Goal: Transaction & Acquisition: Purchase product/service

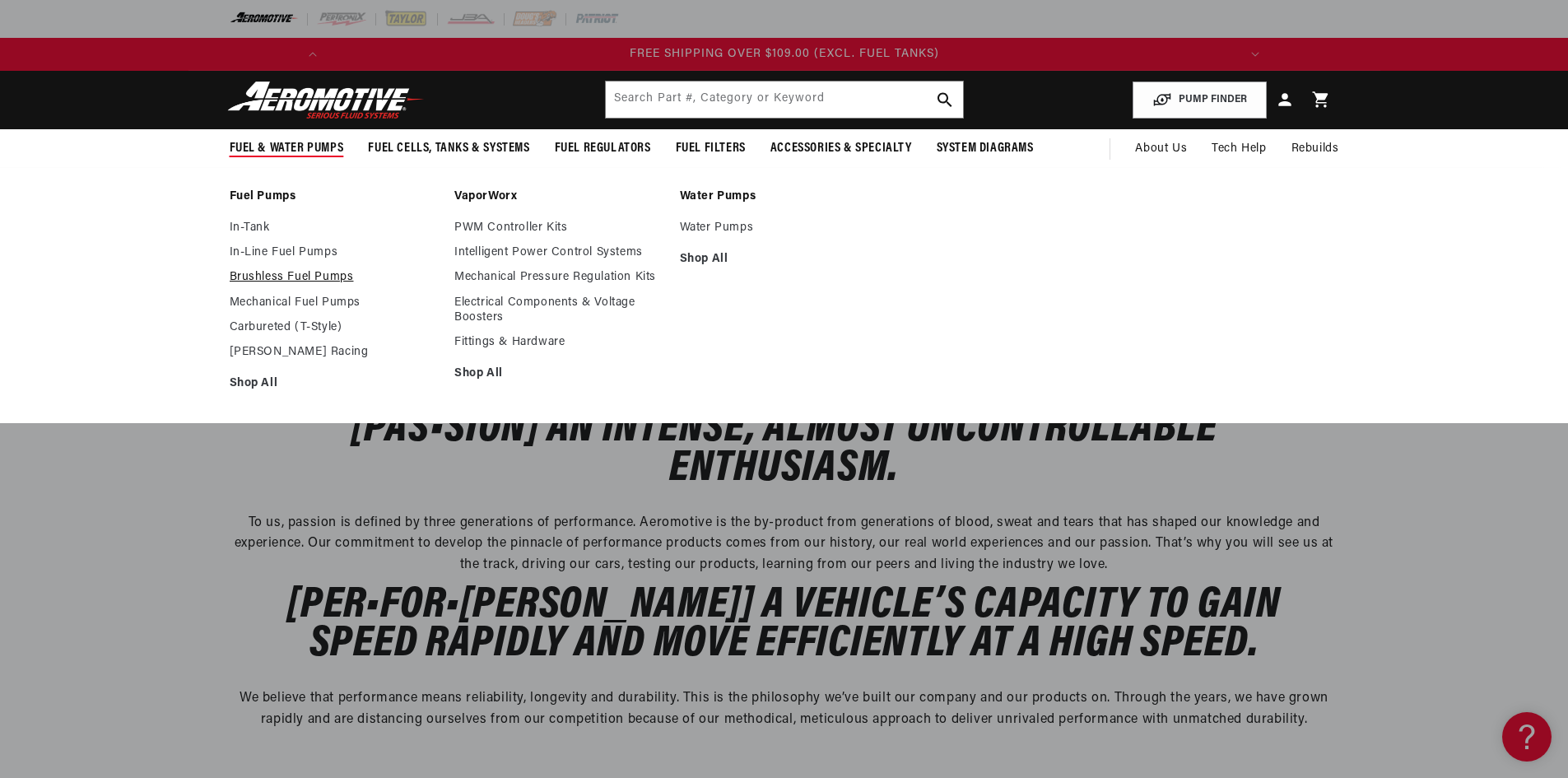
scroll to position [0, 1867]
click at [293, 274] on link "Brushless Fuel Pumps" at bounding box center [334, 278] width 209 height 15
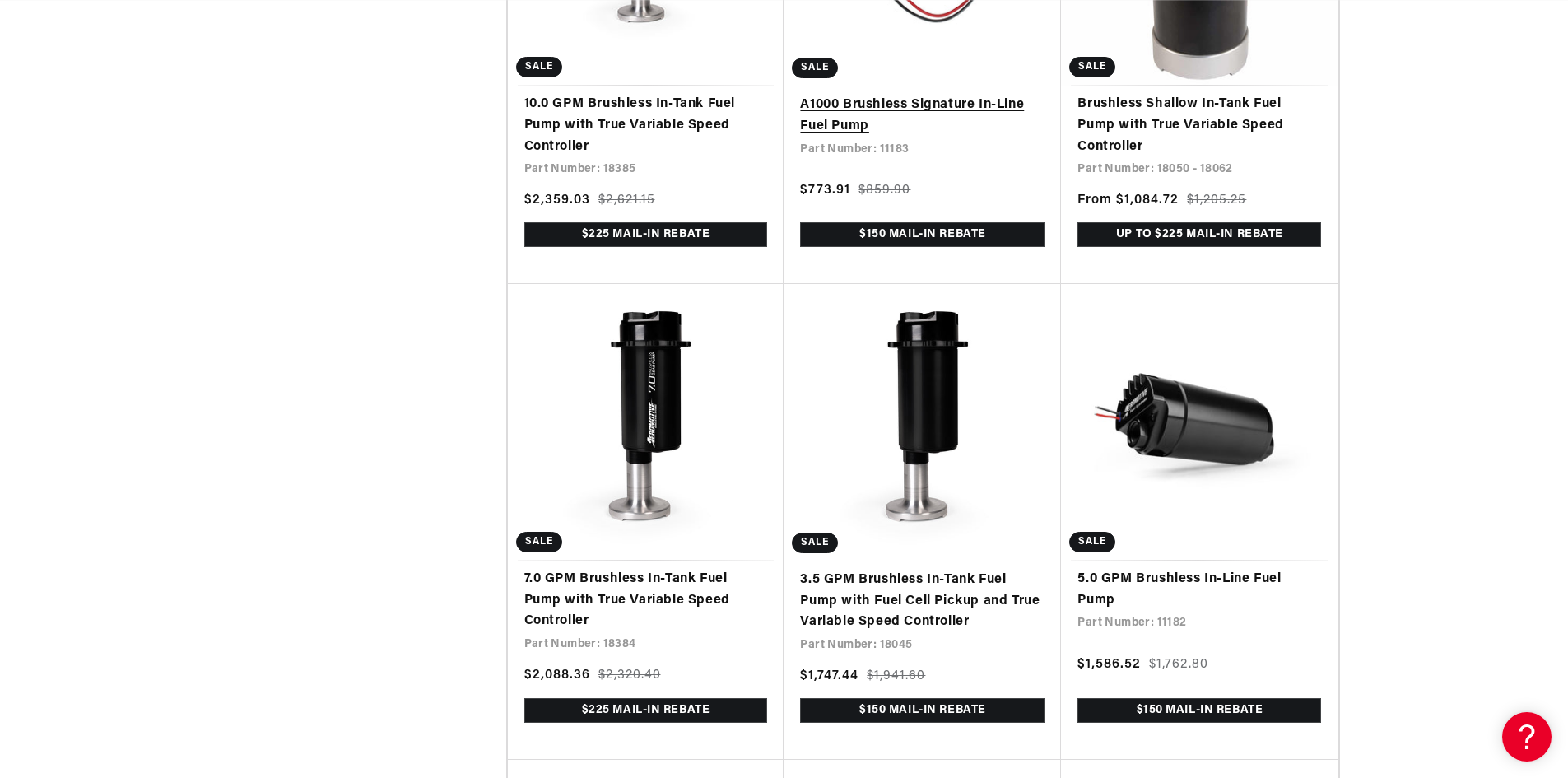
scroll to position [2058, 0]
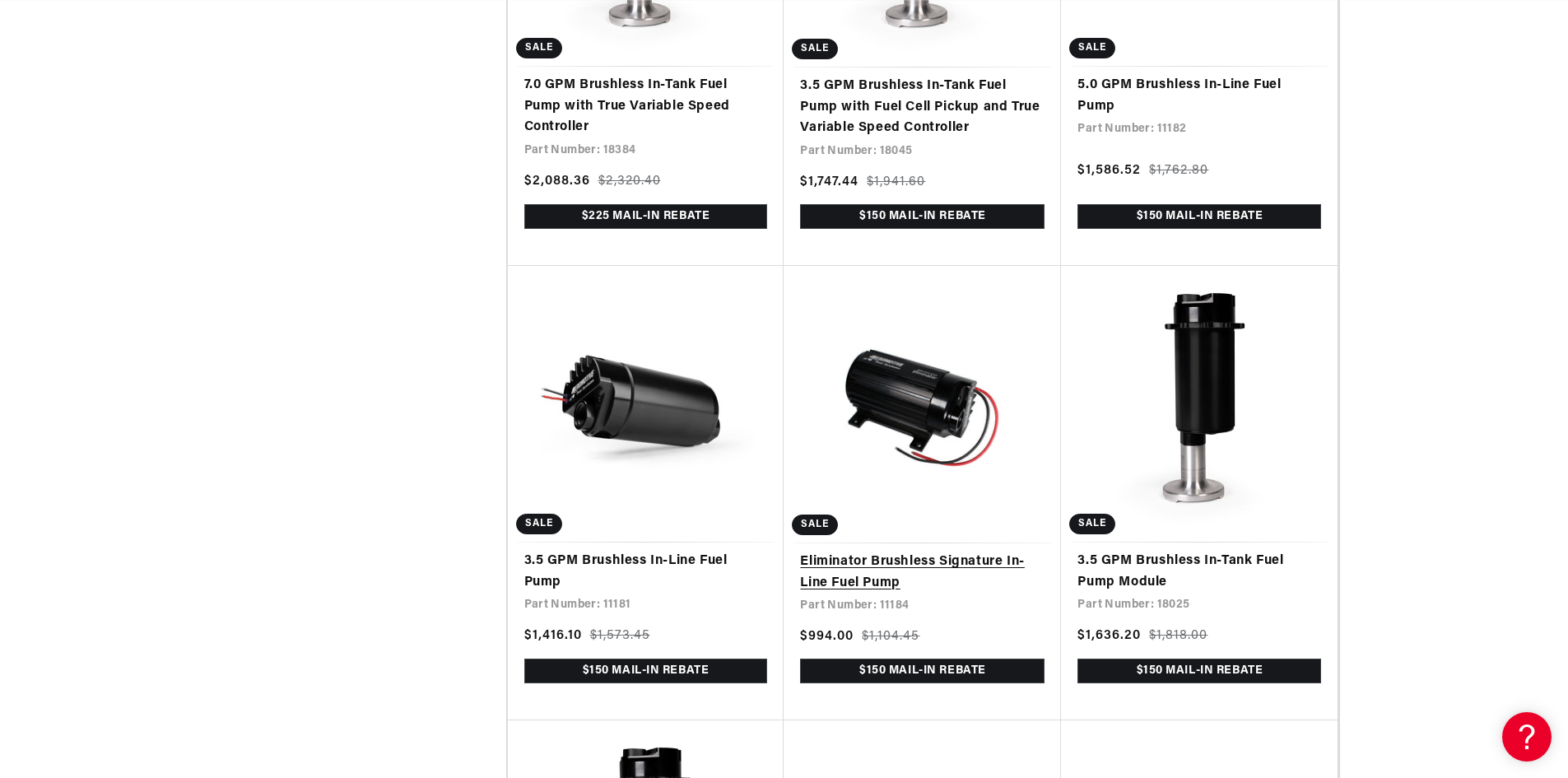
click at [900, 557] on link "Eliminator Brushless Signature In-Line Fuel Pump" at bounding box center [922, 573] width 245 height 42
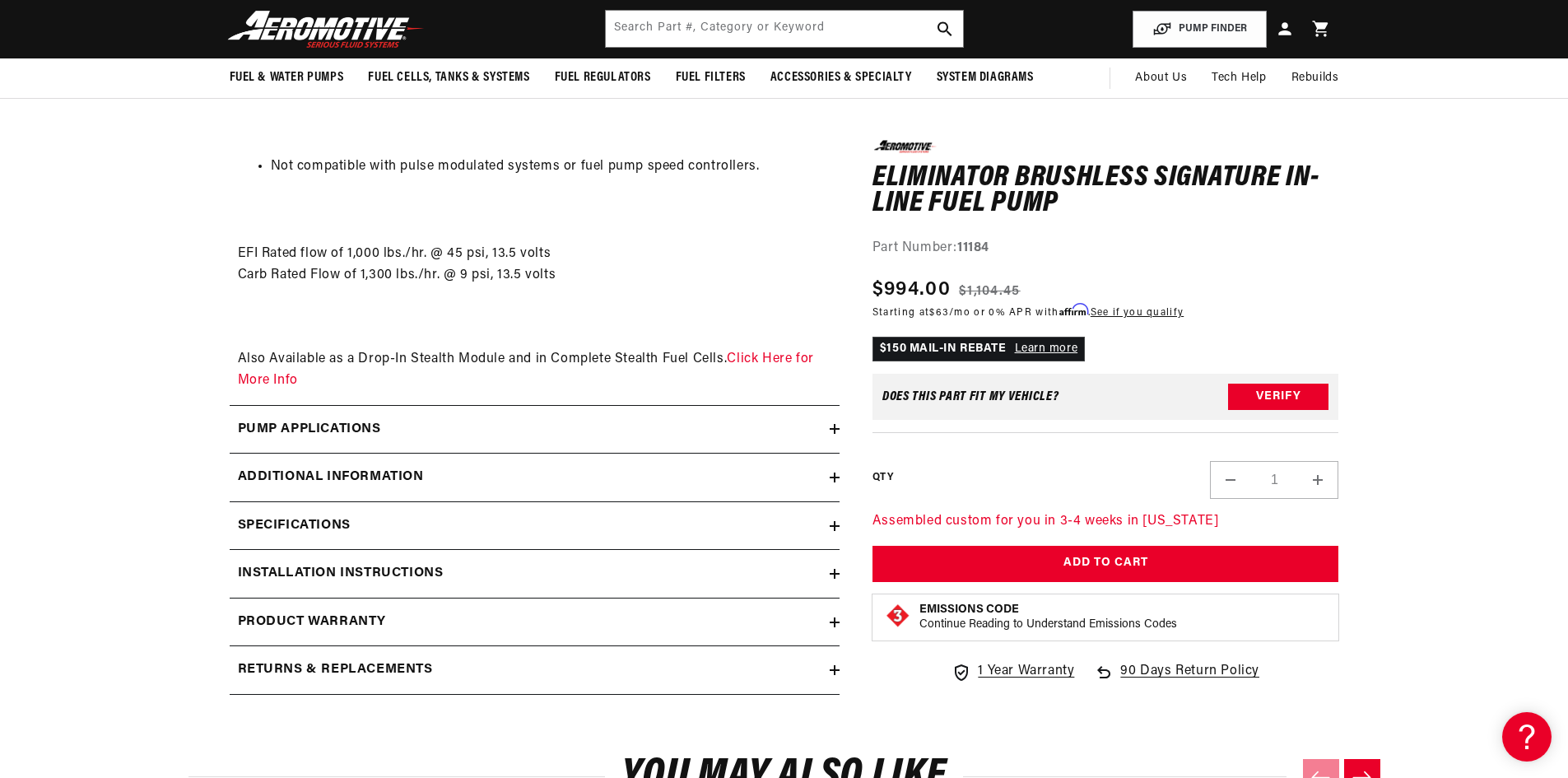
scroll to position [0, 934]
click at [403, 409] on summary "Pump Applications" at bounding box center [535, 430] width 610 height 48
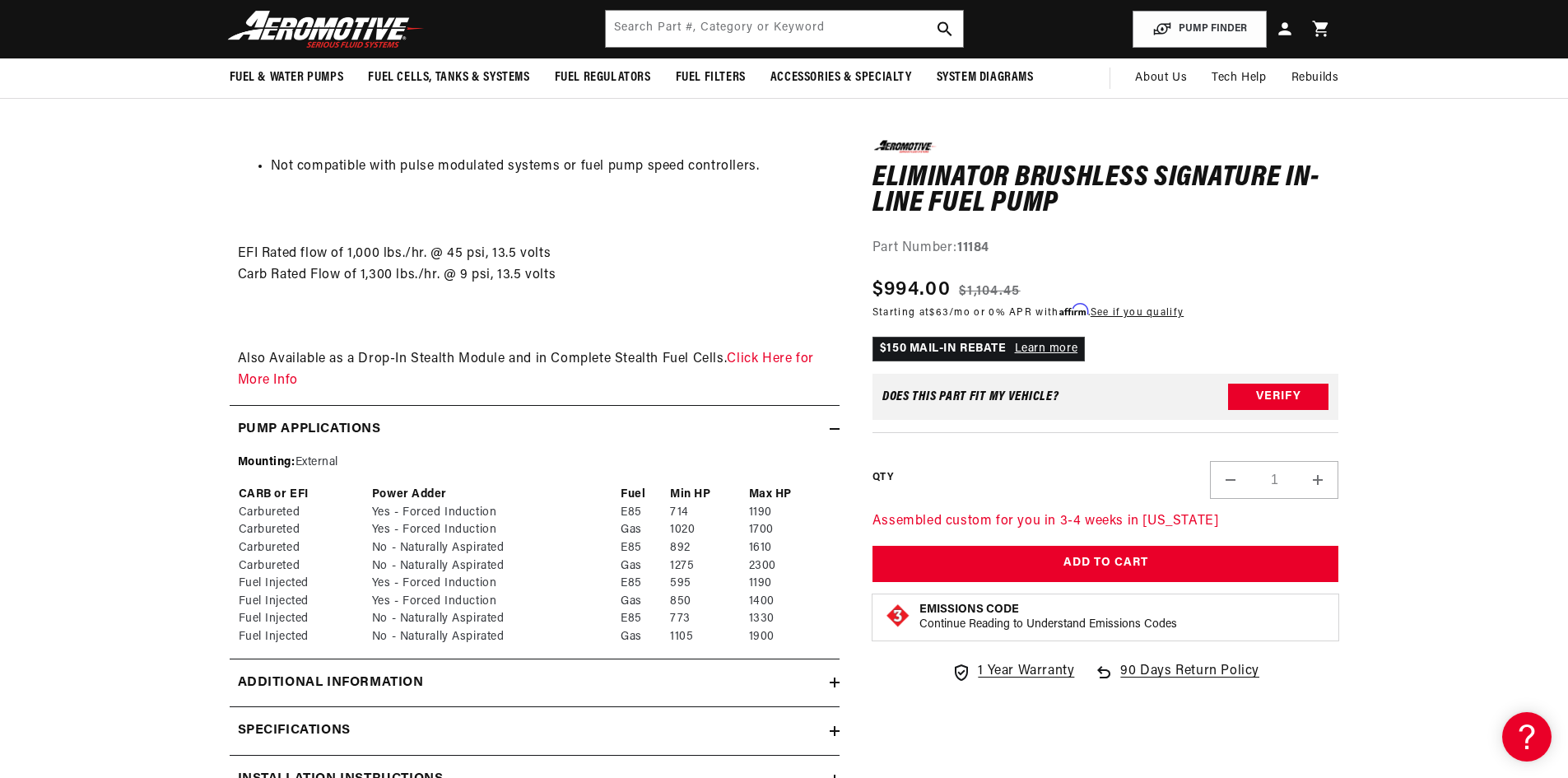
click at [433, 427] on div "Pump Applications" at bounding box center [530, 429] width 600 height 21
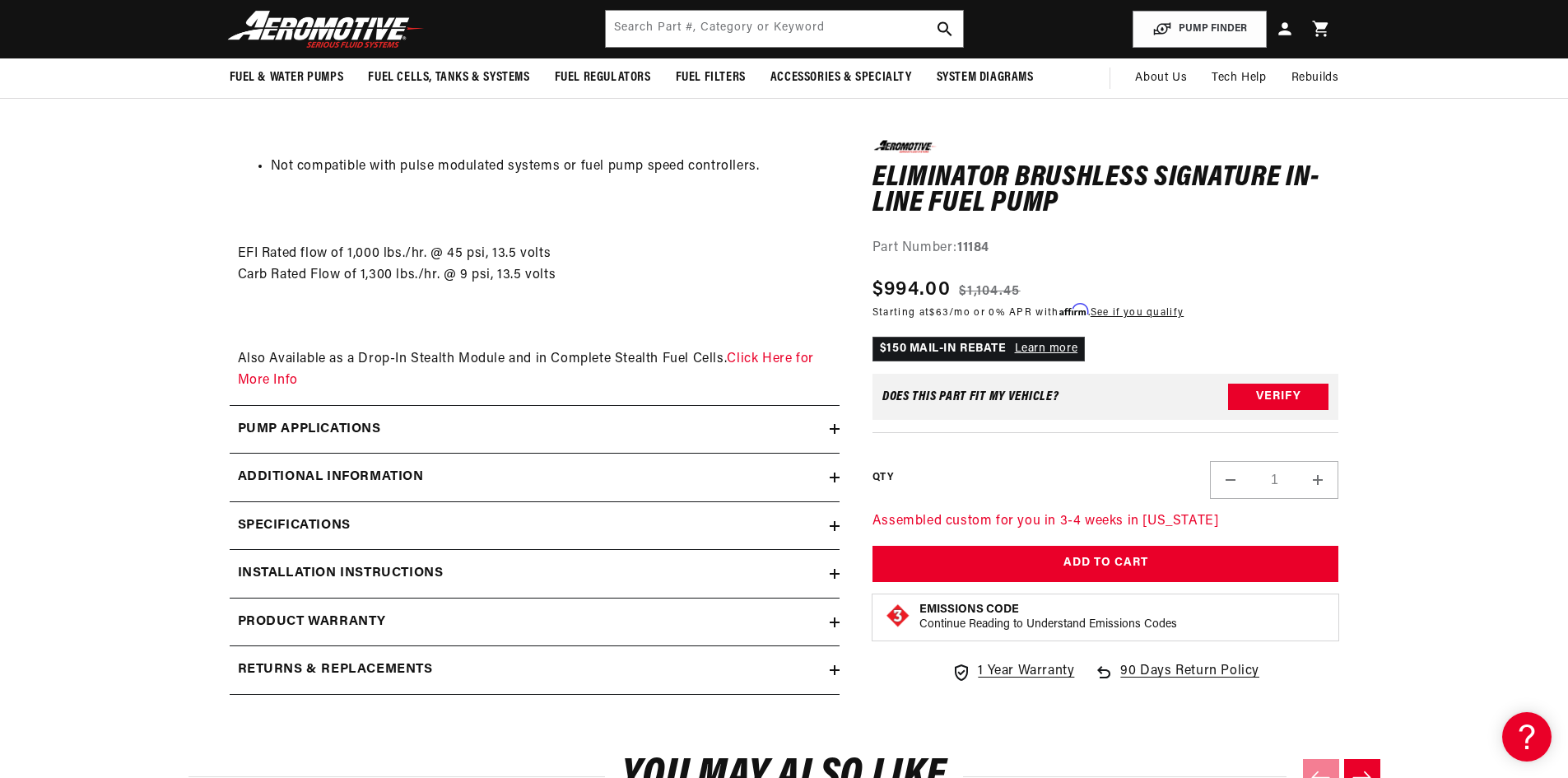
click at [388, 478] on h2 "Additional information" at bounding box center [331, 477] width 186 height 21
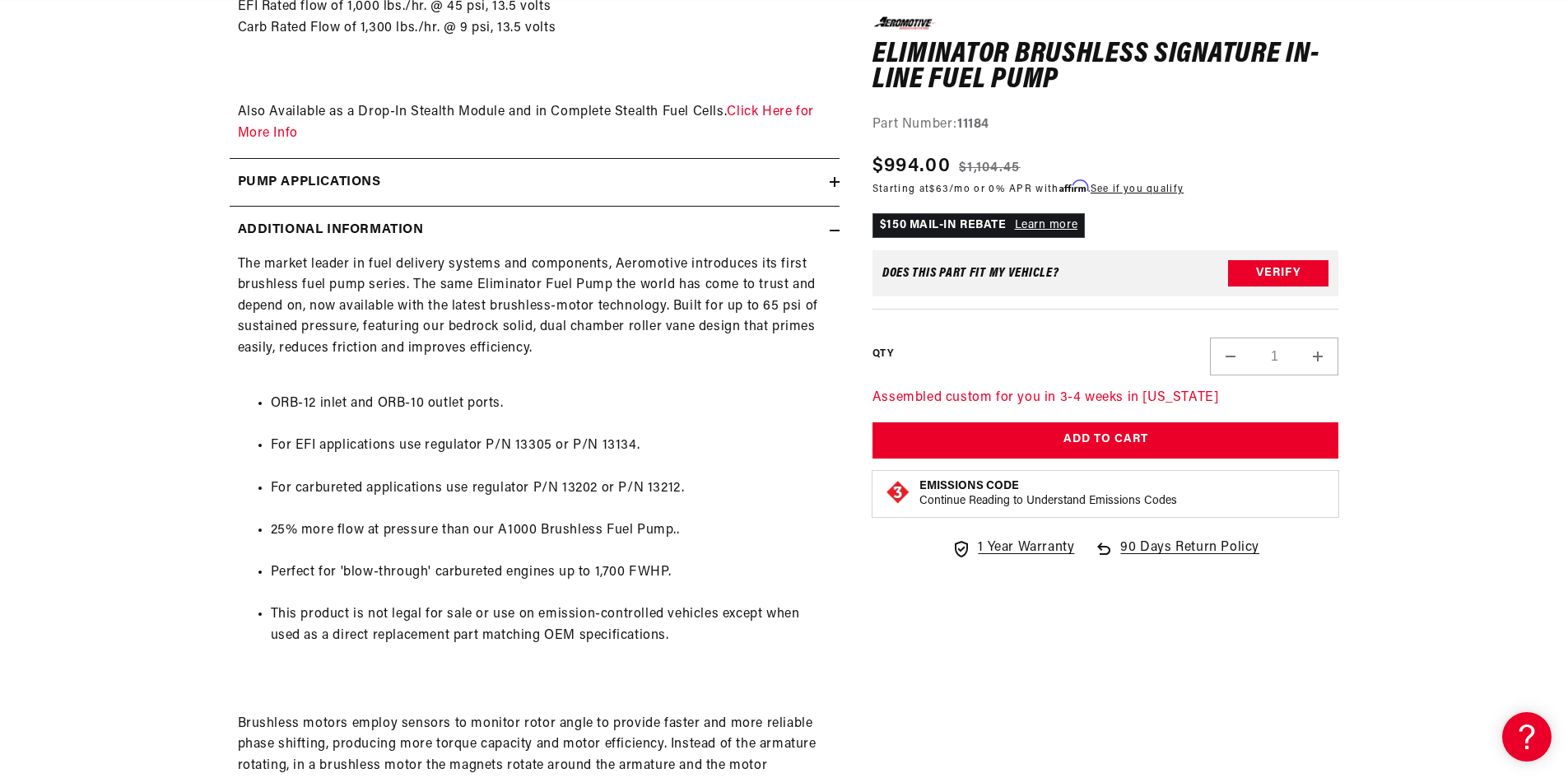
scroll to position [0, 1867]
click at [453, 228] on div "Additional information" at bounding box center [530, 230] width 600 height 21
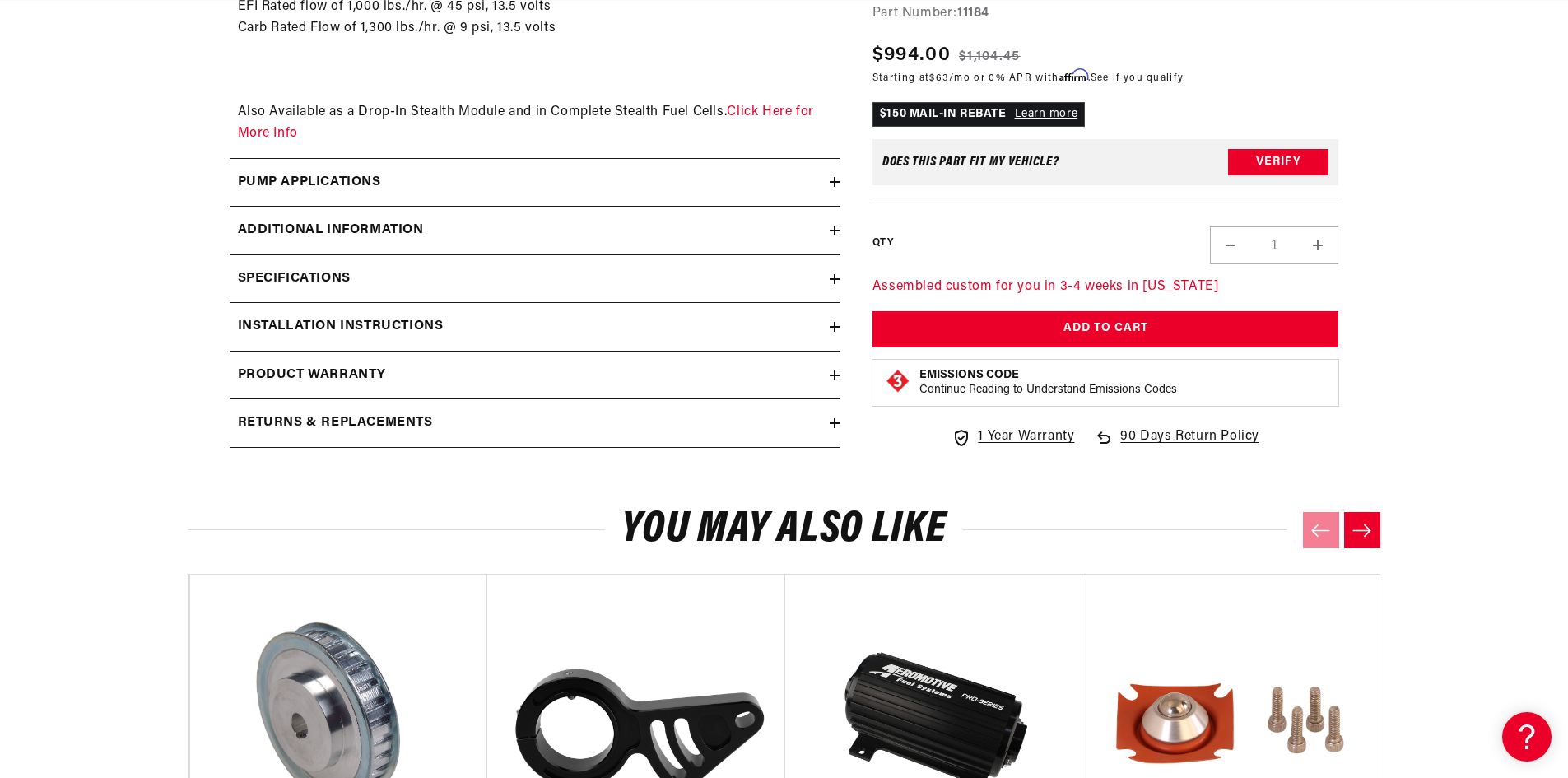
click at [455, 287] on div "Specifications" at bounding box center [530, 279] width 600 height 21
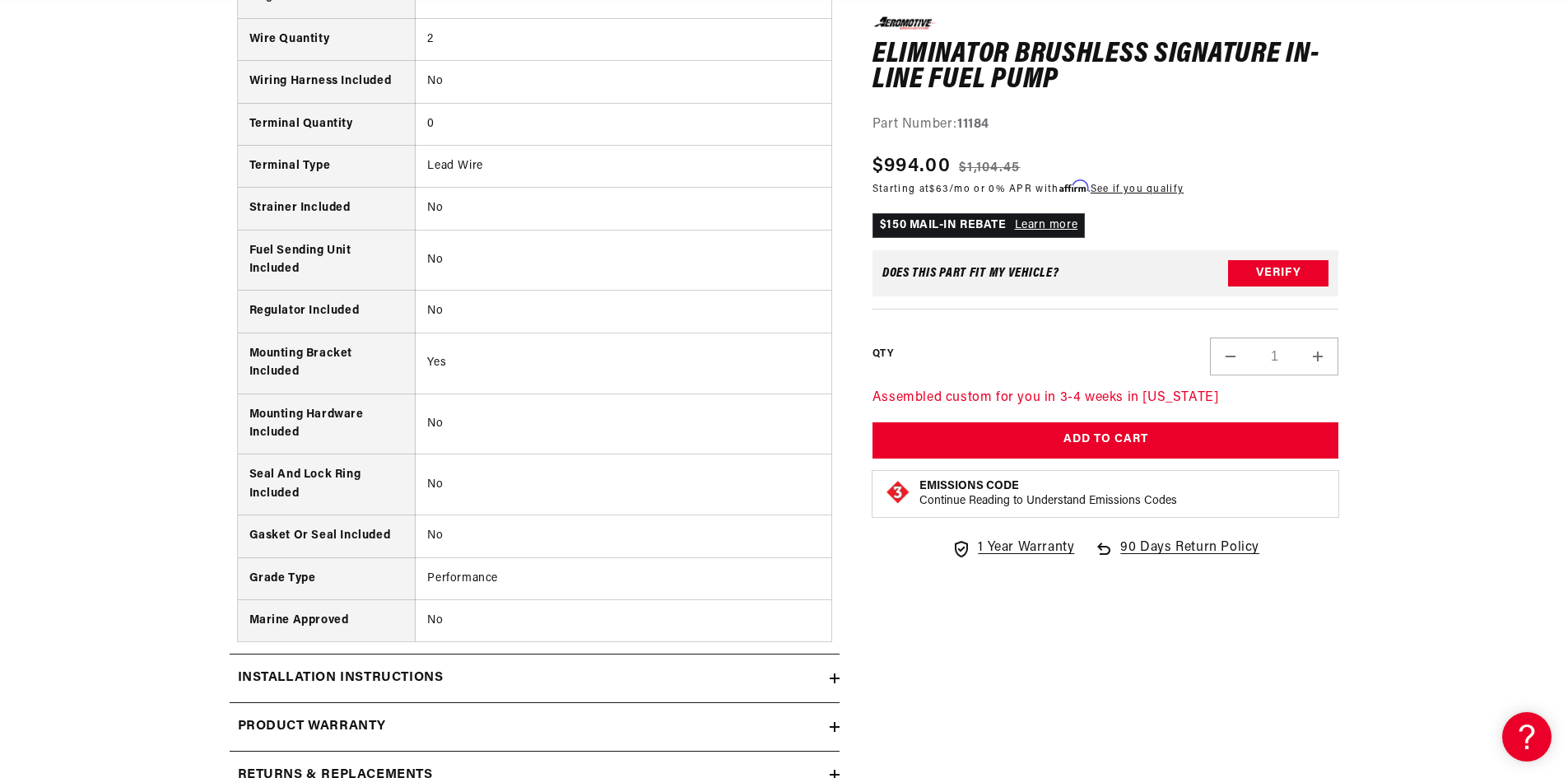
scroll to position [3540, 0]
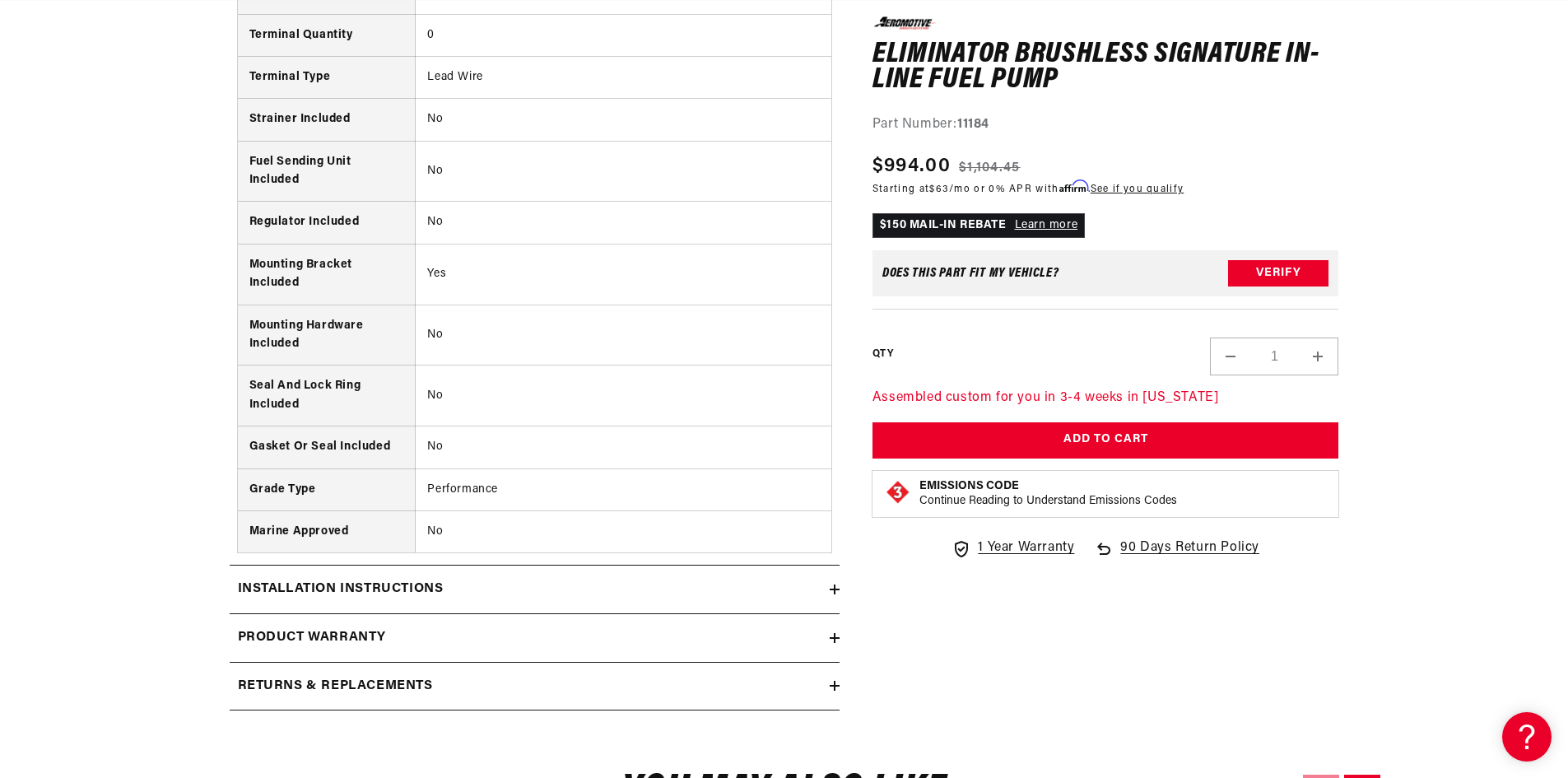
click at [387, 587] on h2 "Installation Instructions" at bounding box center [341, 589] width 206 height 21
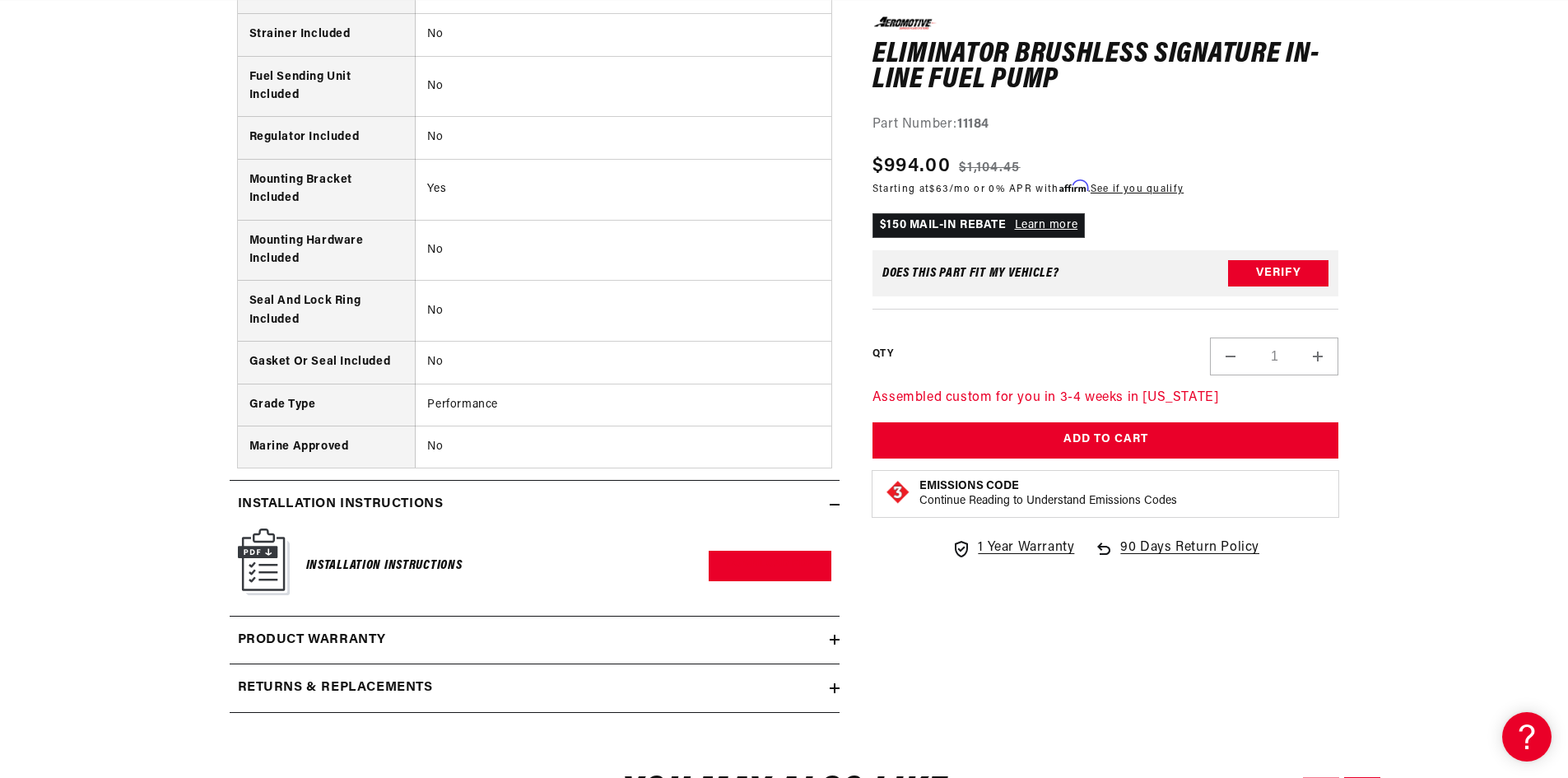
scroll to position [3704, 0]
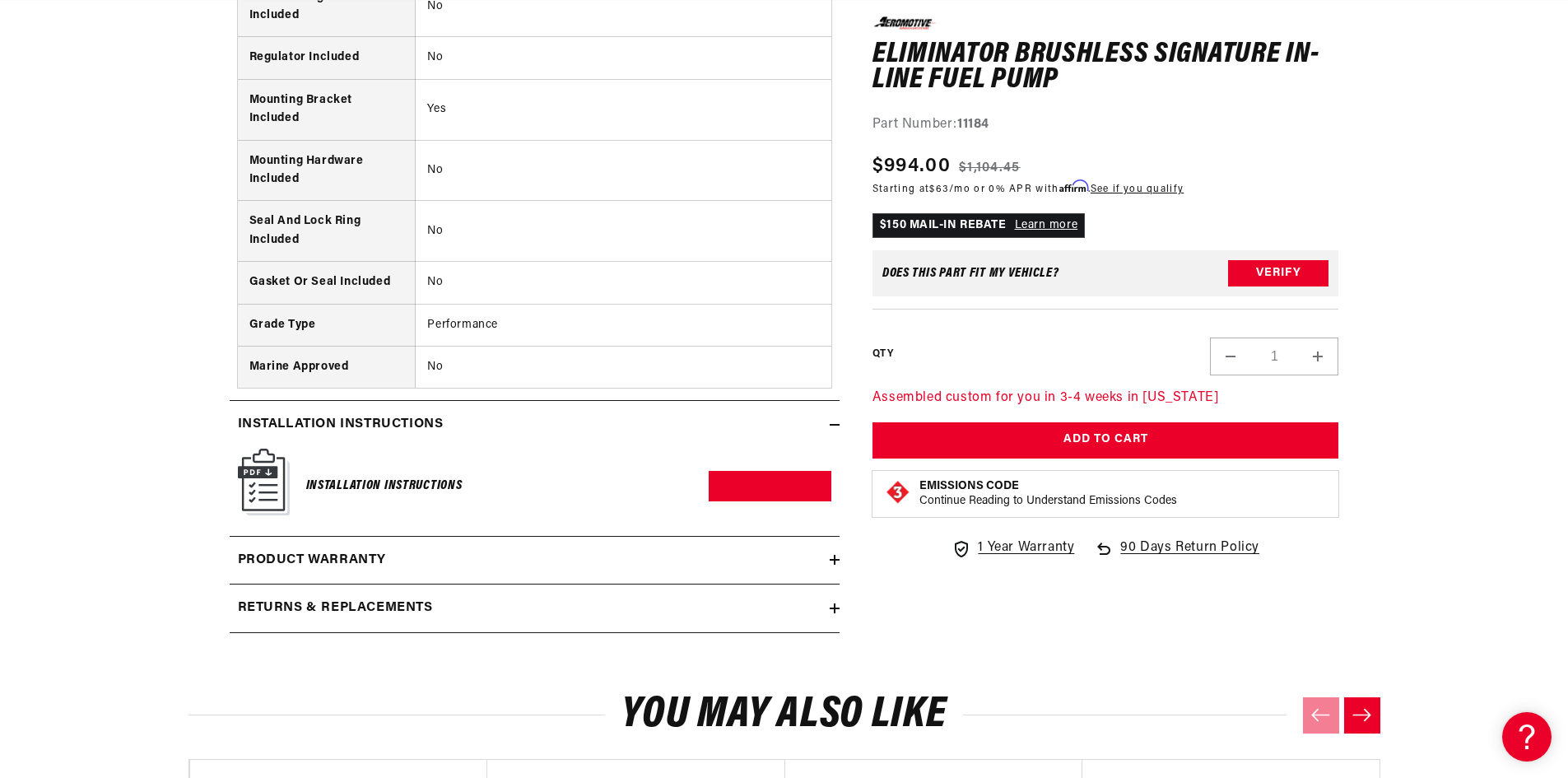
click at [432, 479] on h6 "Installation Instructions" at bounding box center [384, 486] width 157 height 22
click at [723, 488] on link "Download PDF" at bounding box center [770, 486] width 123 height 30
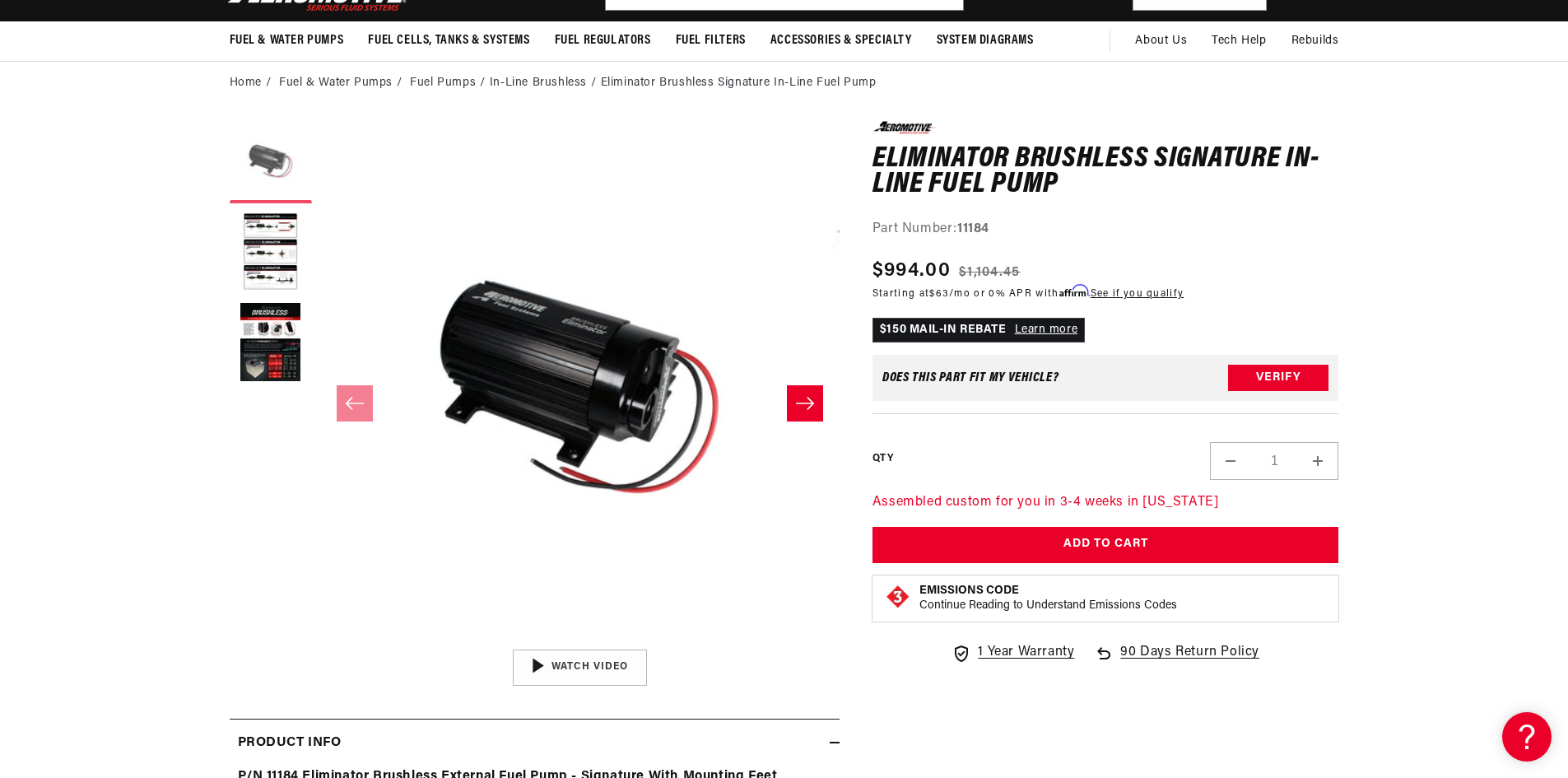
scroll to position [0, 934]
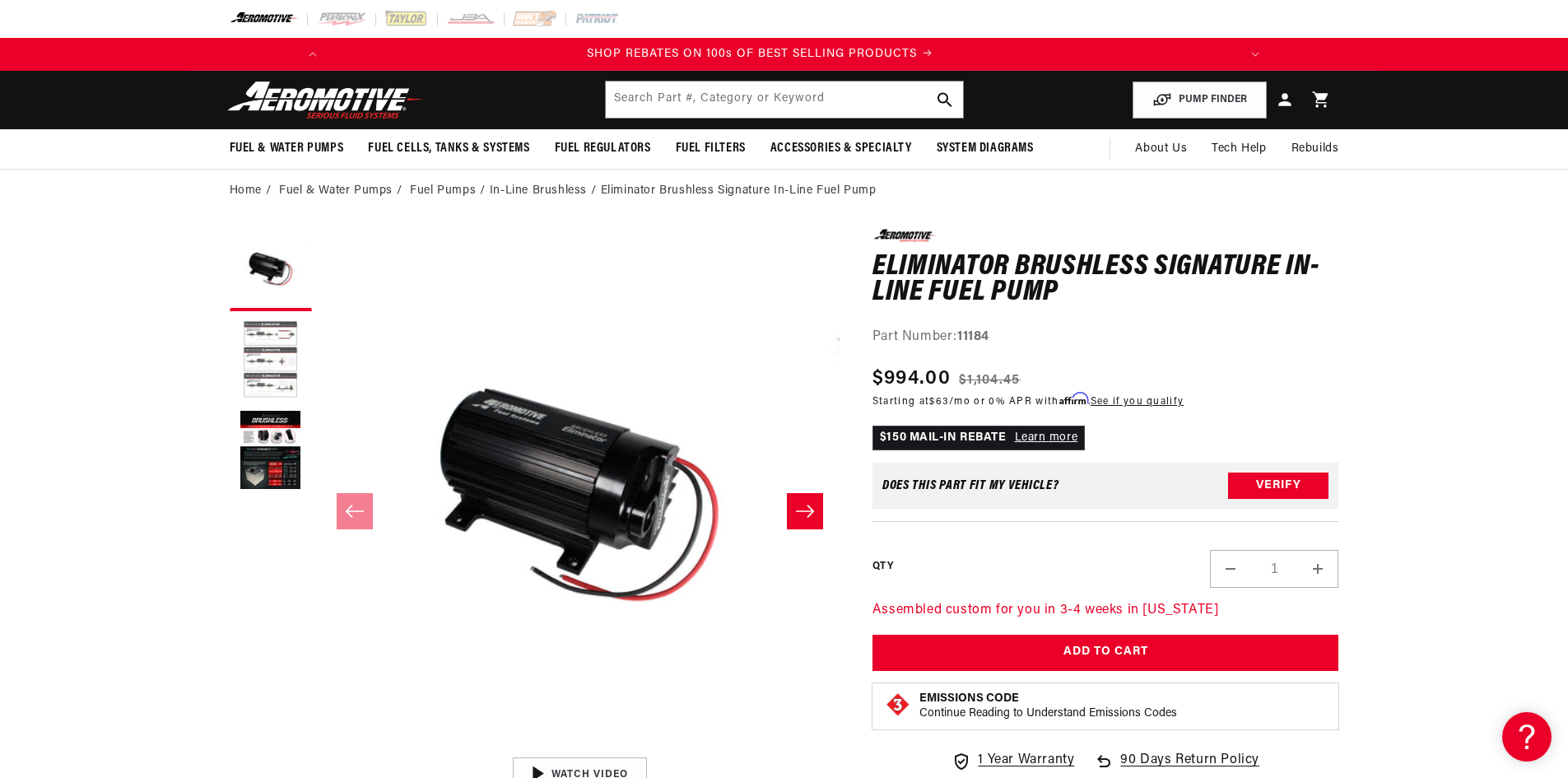
click at [274, 371] on button "Load image 2 in gallery view" at bounding box center [271, 361] width 82 height 82
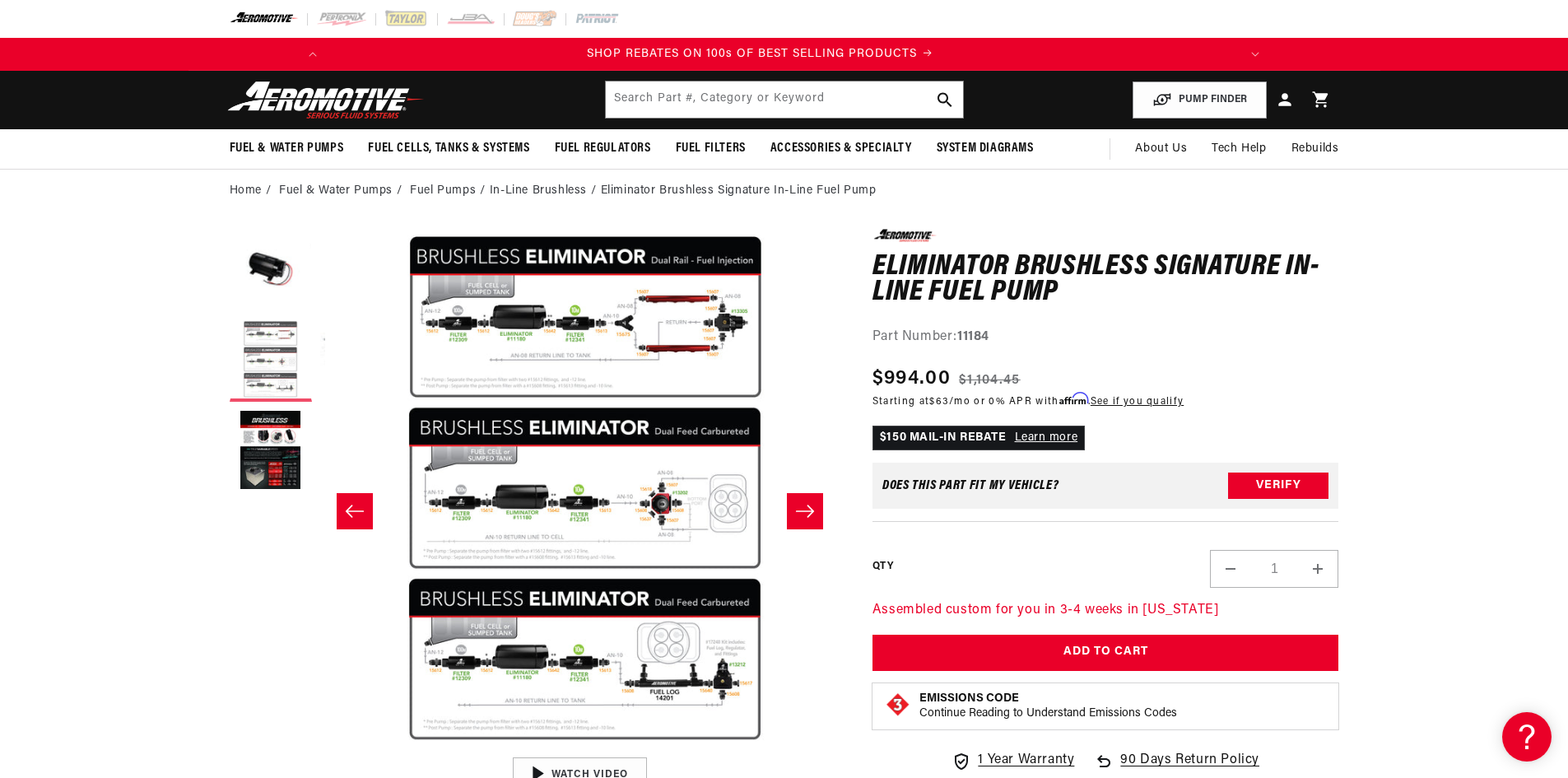
scroll to position [0, 520]
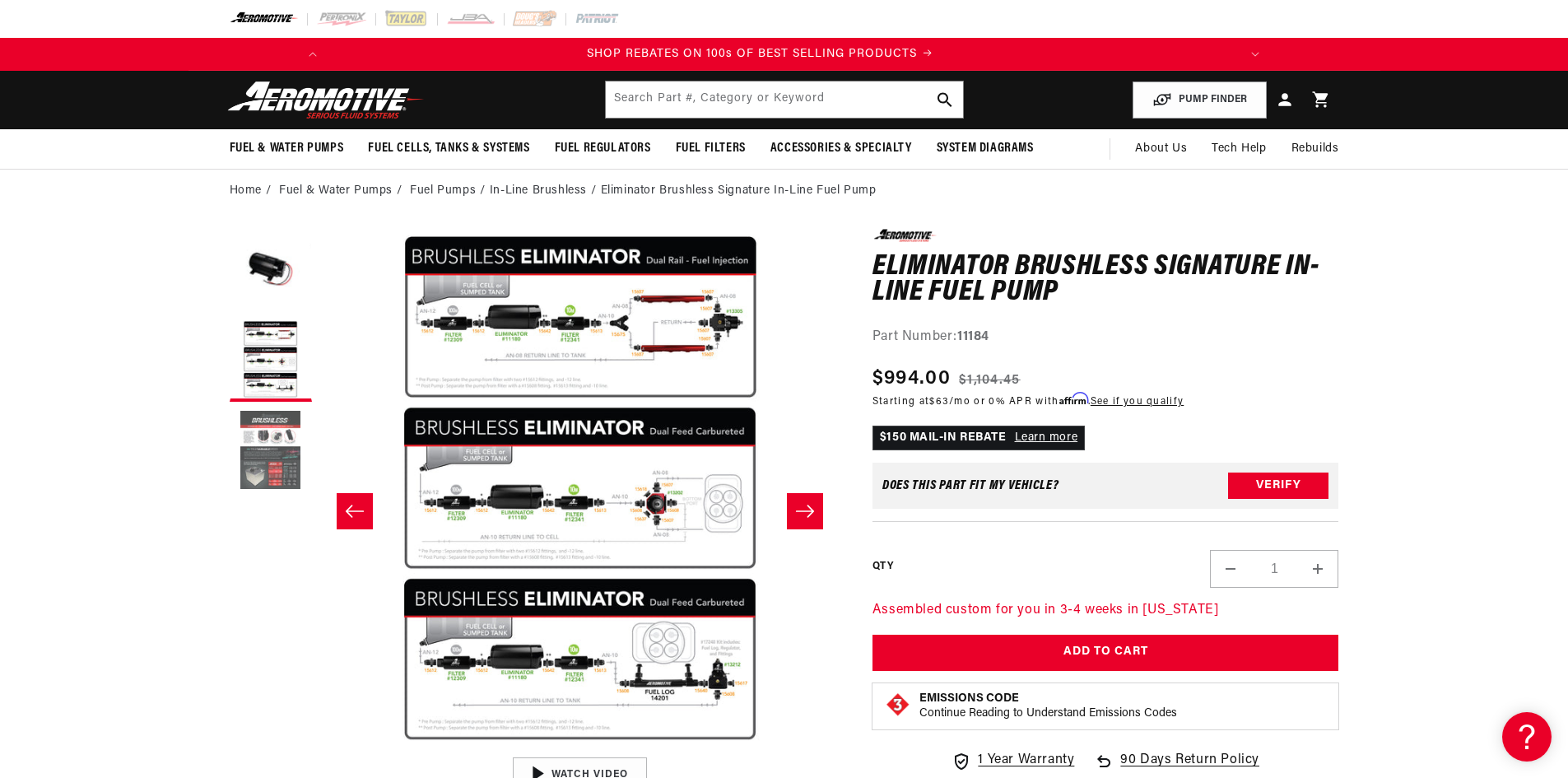
click at [285, 460] on button "Load image 3 in gallery view" at bounding box center [271, 451] width 82 height 82
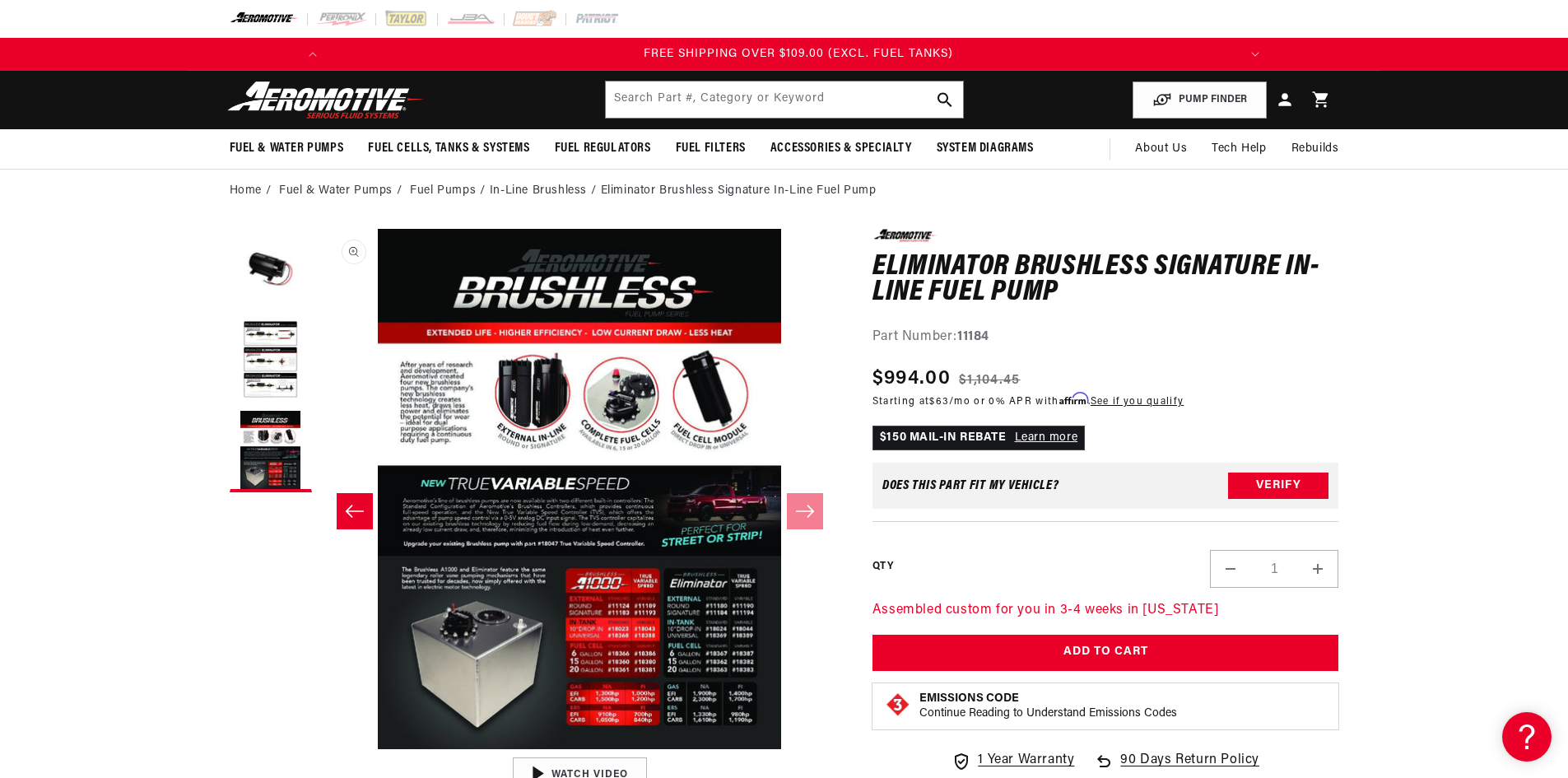
scroll to position [0, 1867]
click at [320, 749] on button "Open media 3 in modal" at bounding box center [320, 749] width 0 height 0
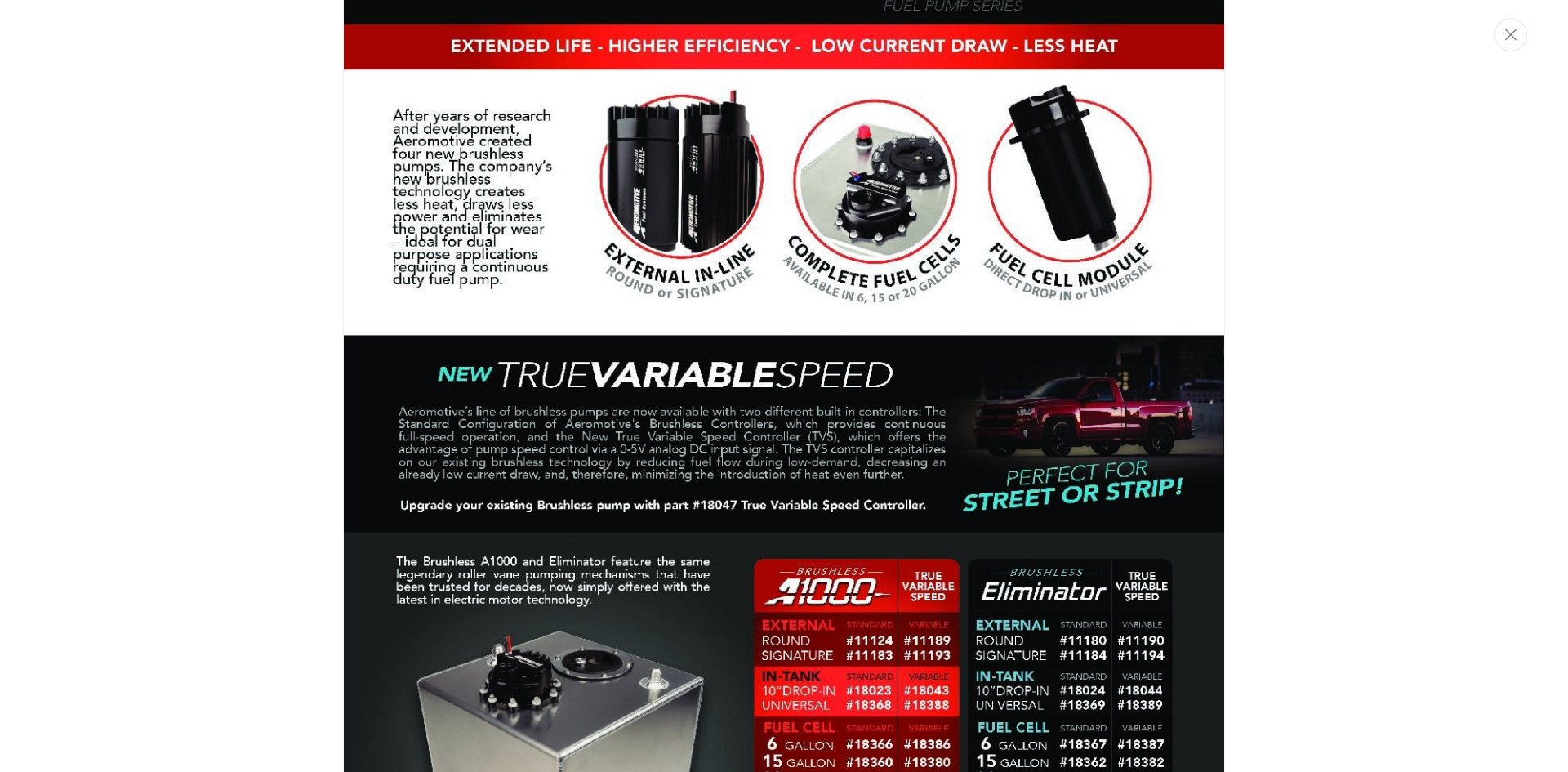
scroll to position [0, 0]
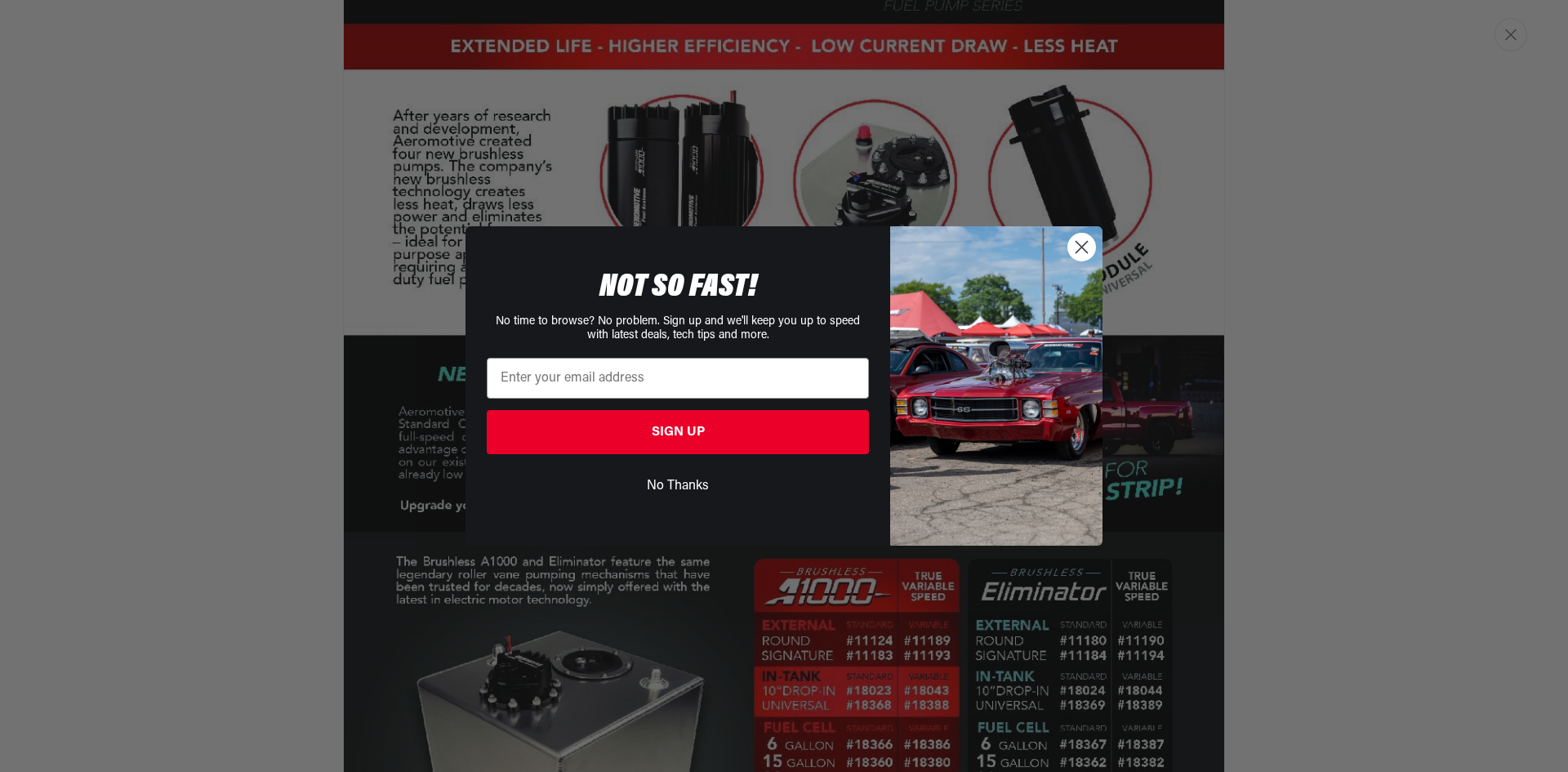
click at [1088, 245] on circle "Close dialog" at bounding box center [1082, 247] width 27 height 27
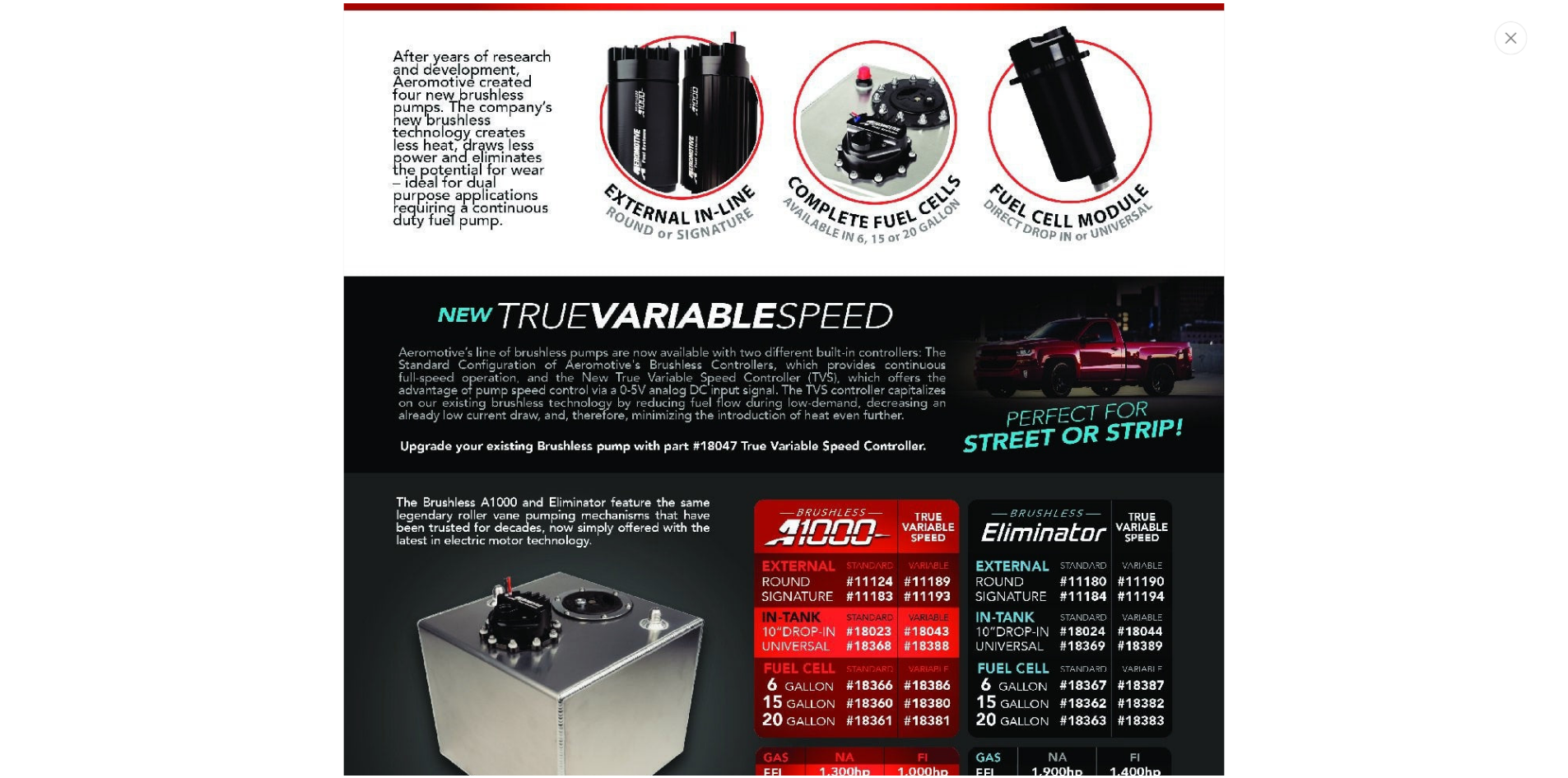
scroll to position [2274, 0]
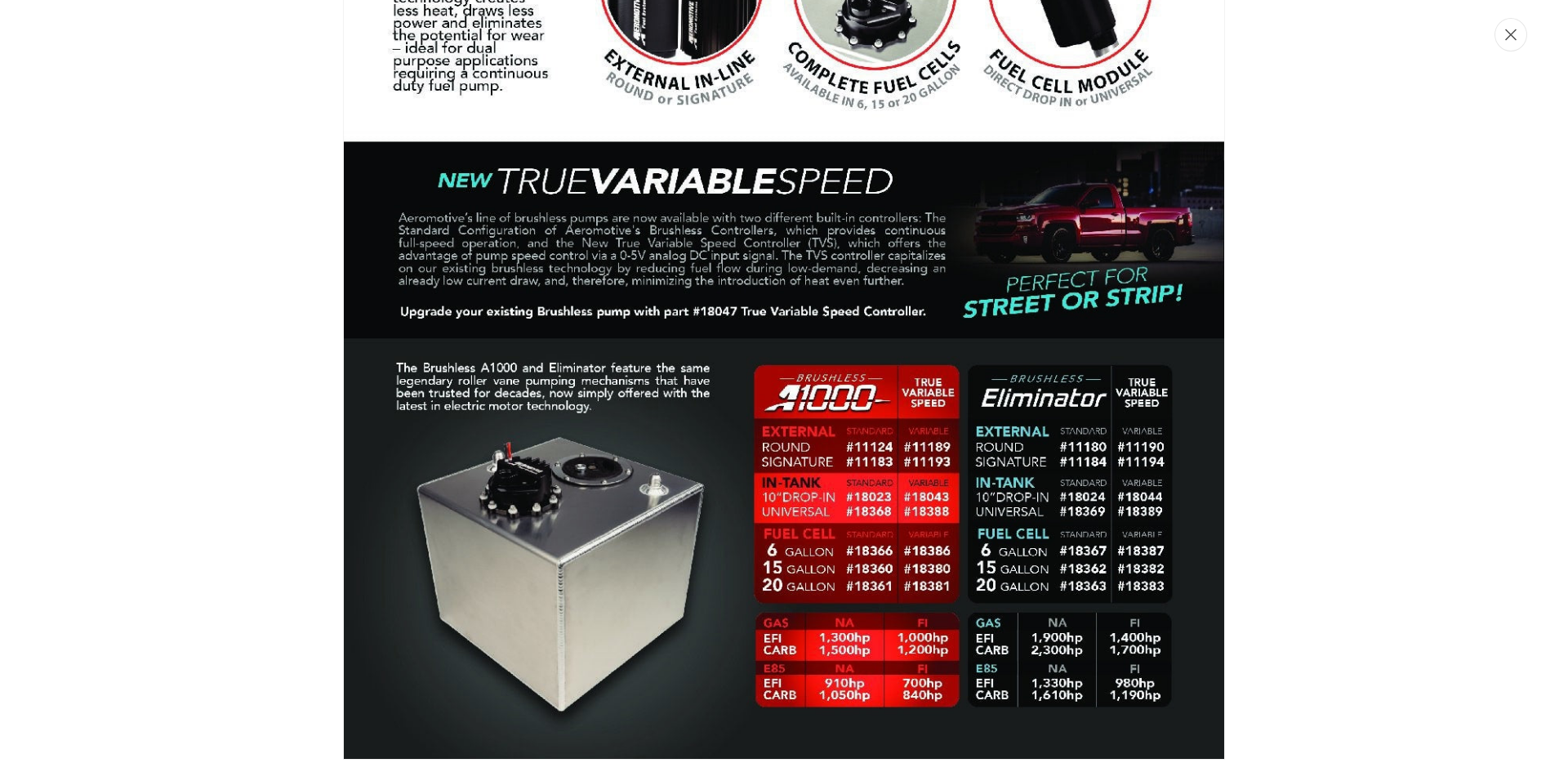
click at [1497, 34] on button "Close" at bounding box center [1511, 35] width 33 height 34
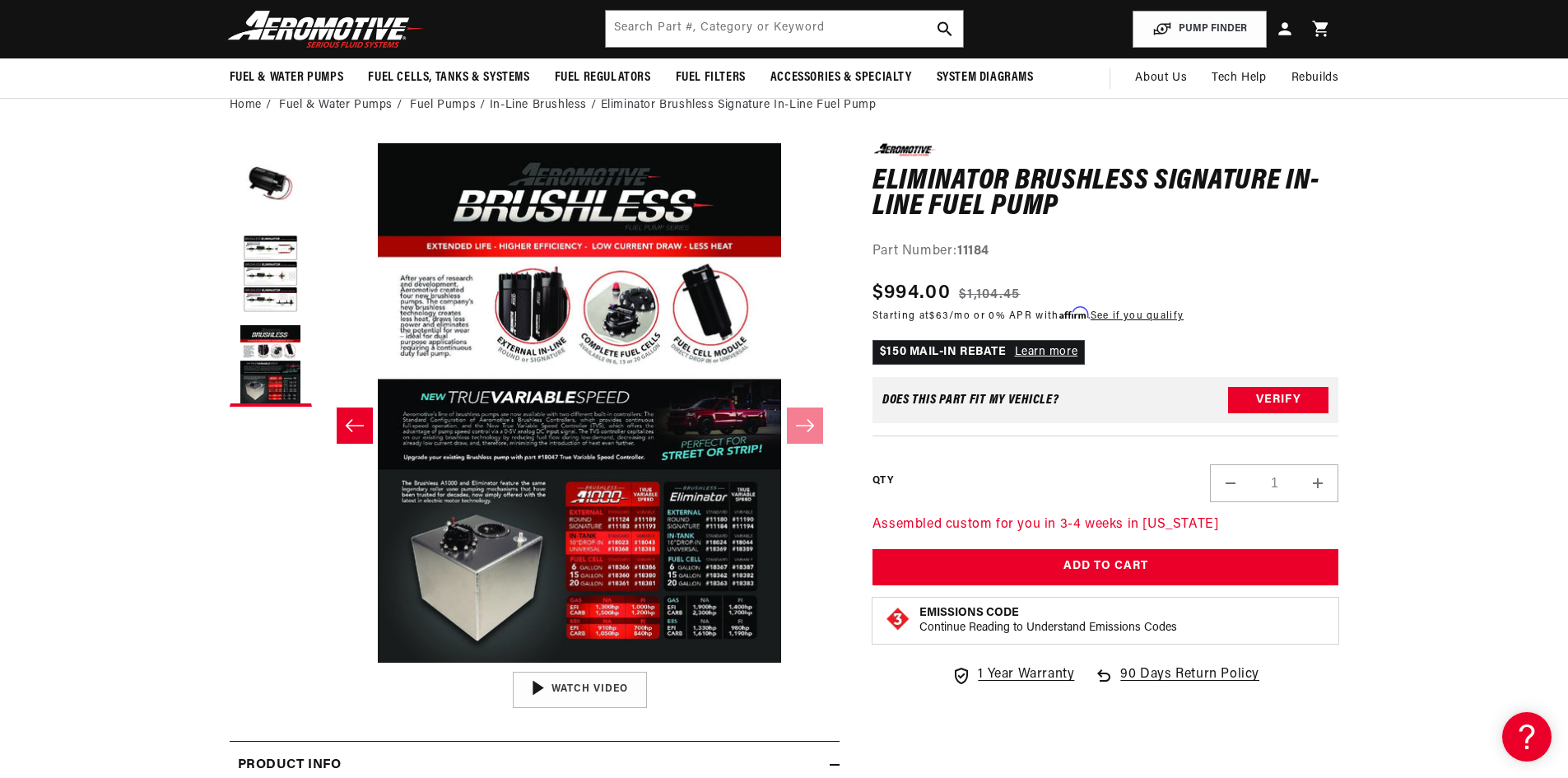
scroll to position [82, 0]
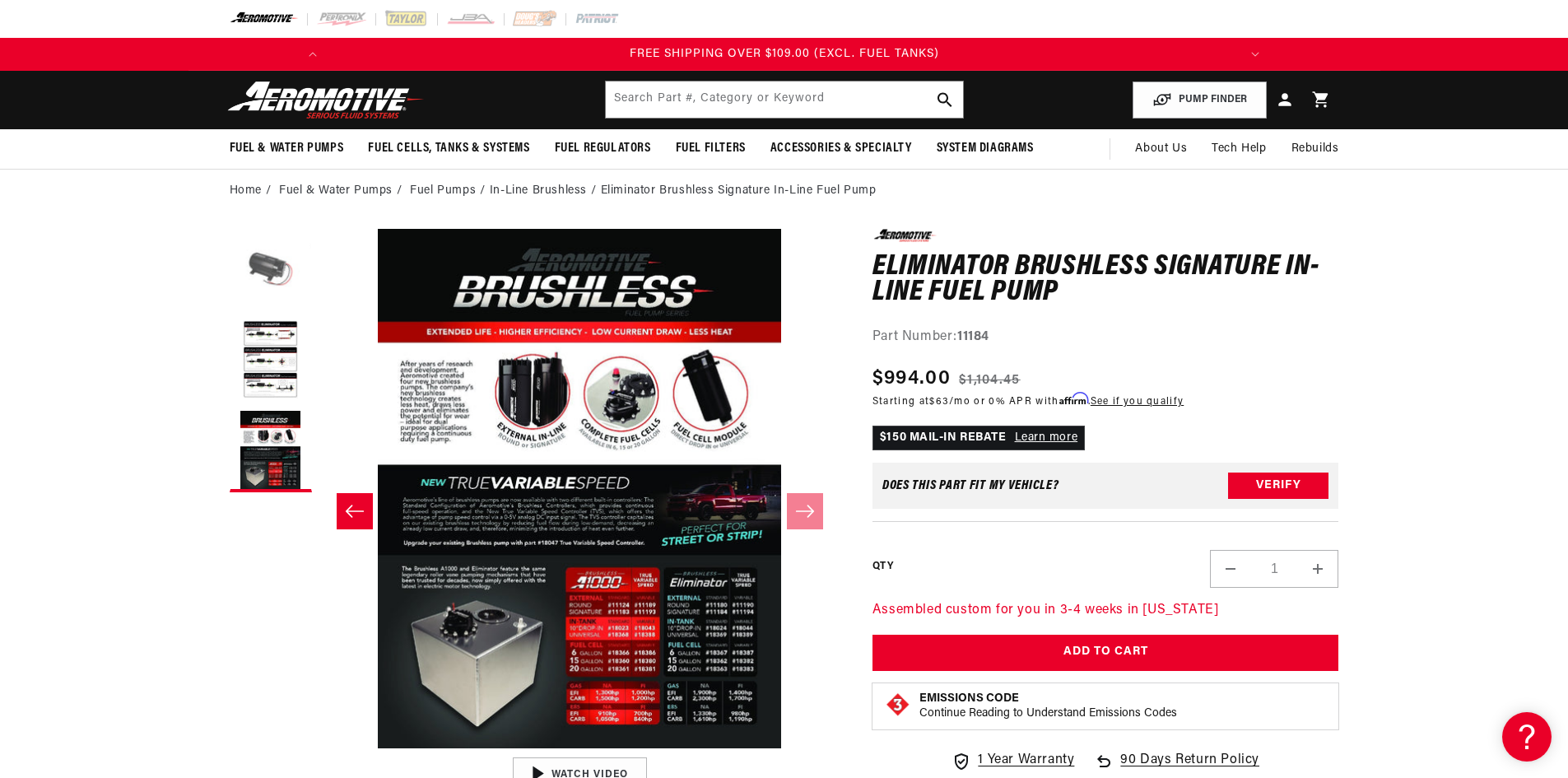
click at [294, 268] on button "Load image 1 in gallery view" at bounding box center [271, 270] width 82 height 82
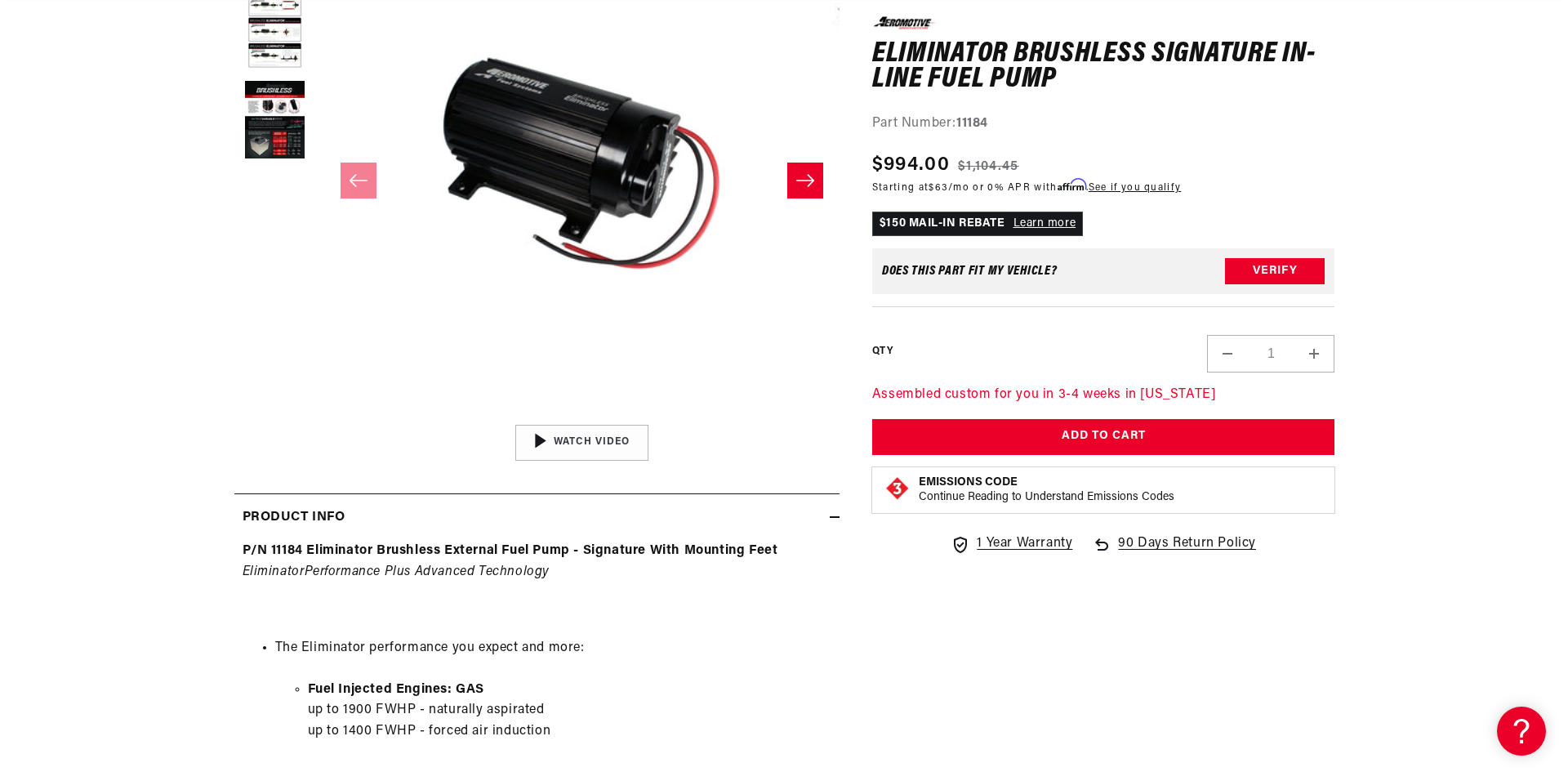
scroll to position [0, 926]
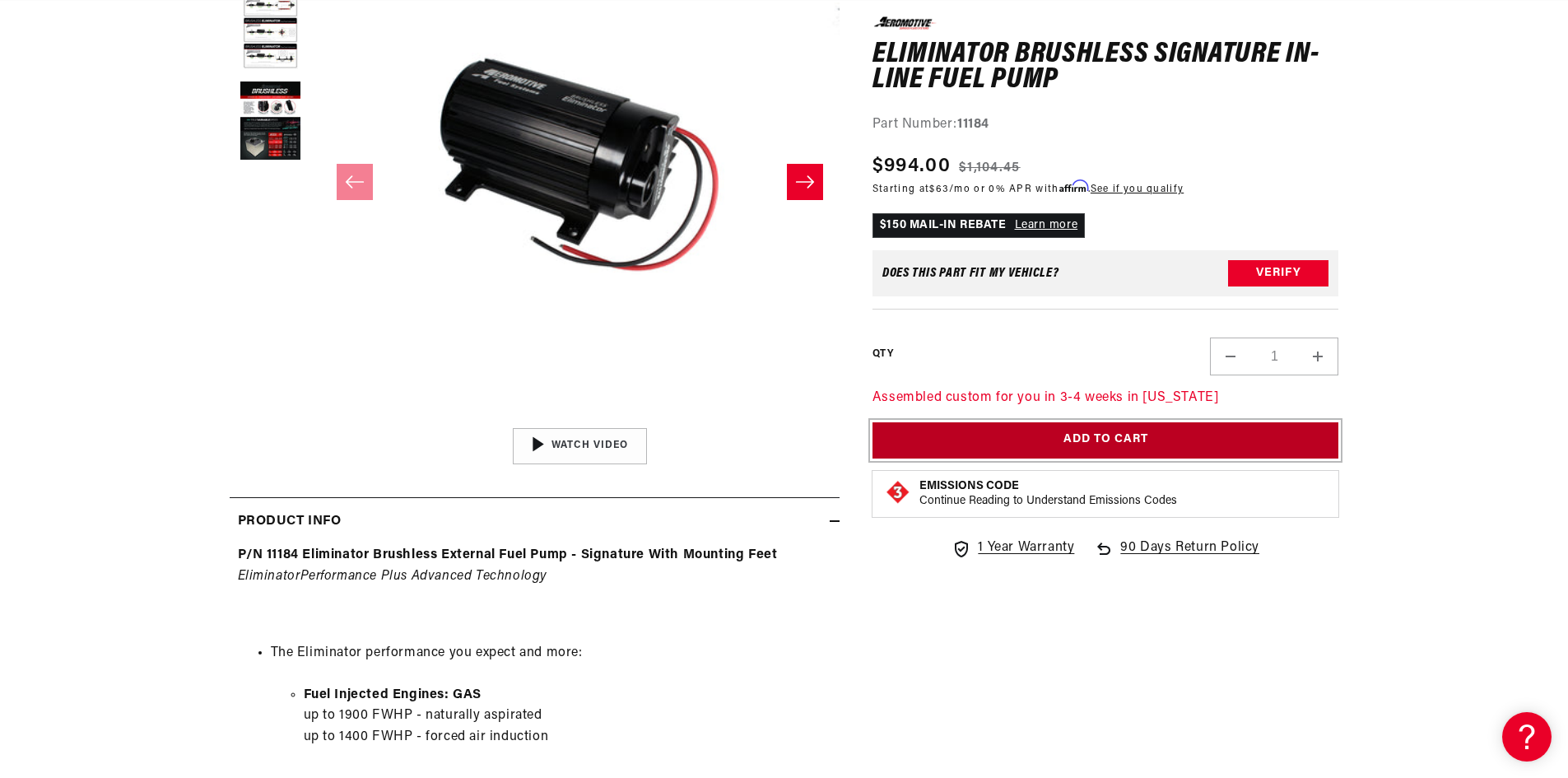
click at [1016, 454] on button "Add to Cart" at bounding box center [1105, 440] width 466 height 37
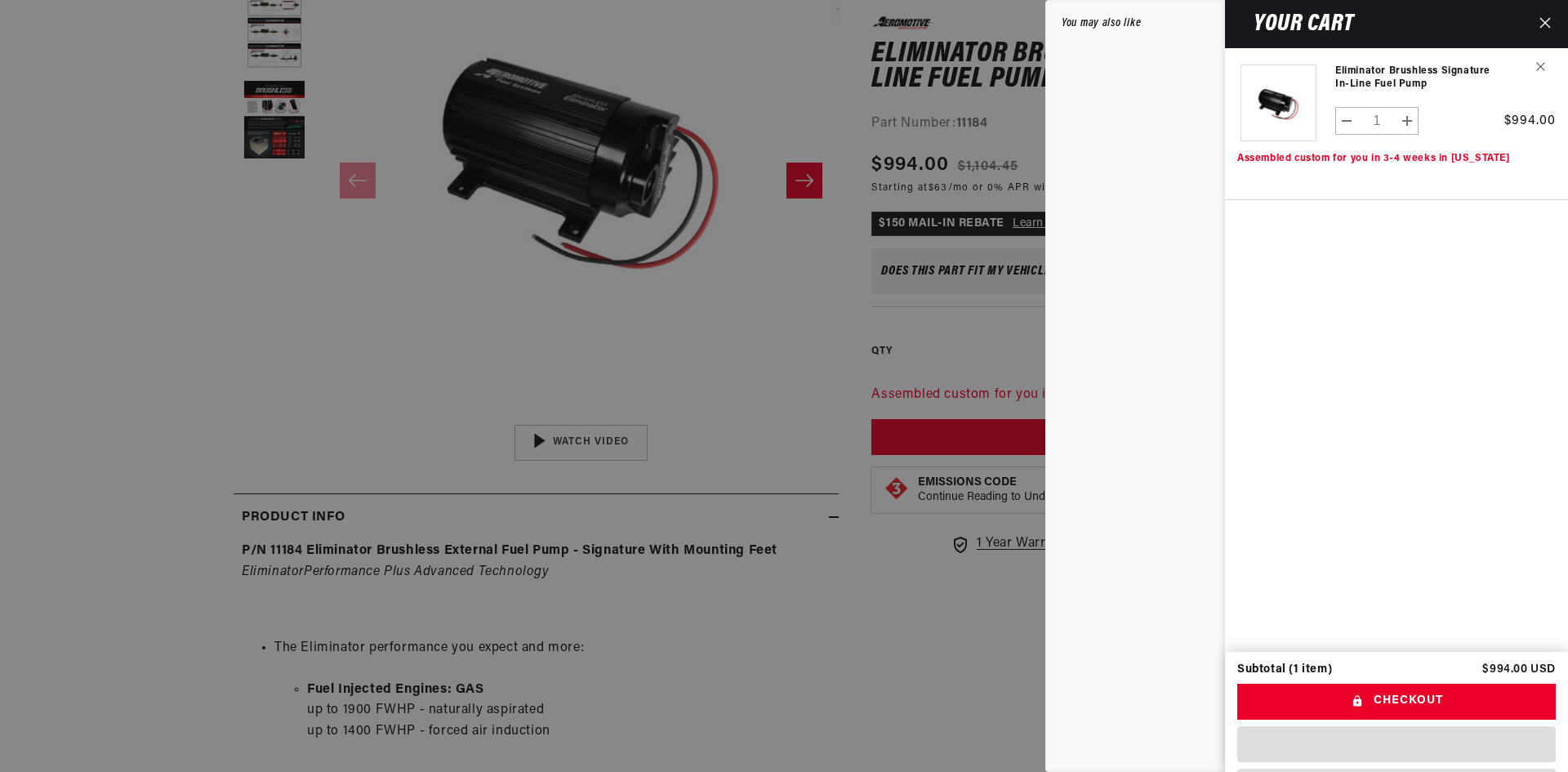
click at [1545, 28] on icon "Close" at bounding box center [1544, 23] width 12 height 12
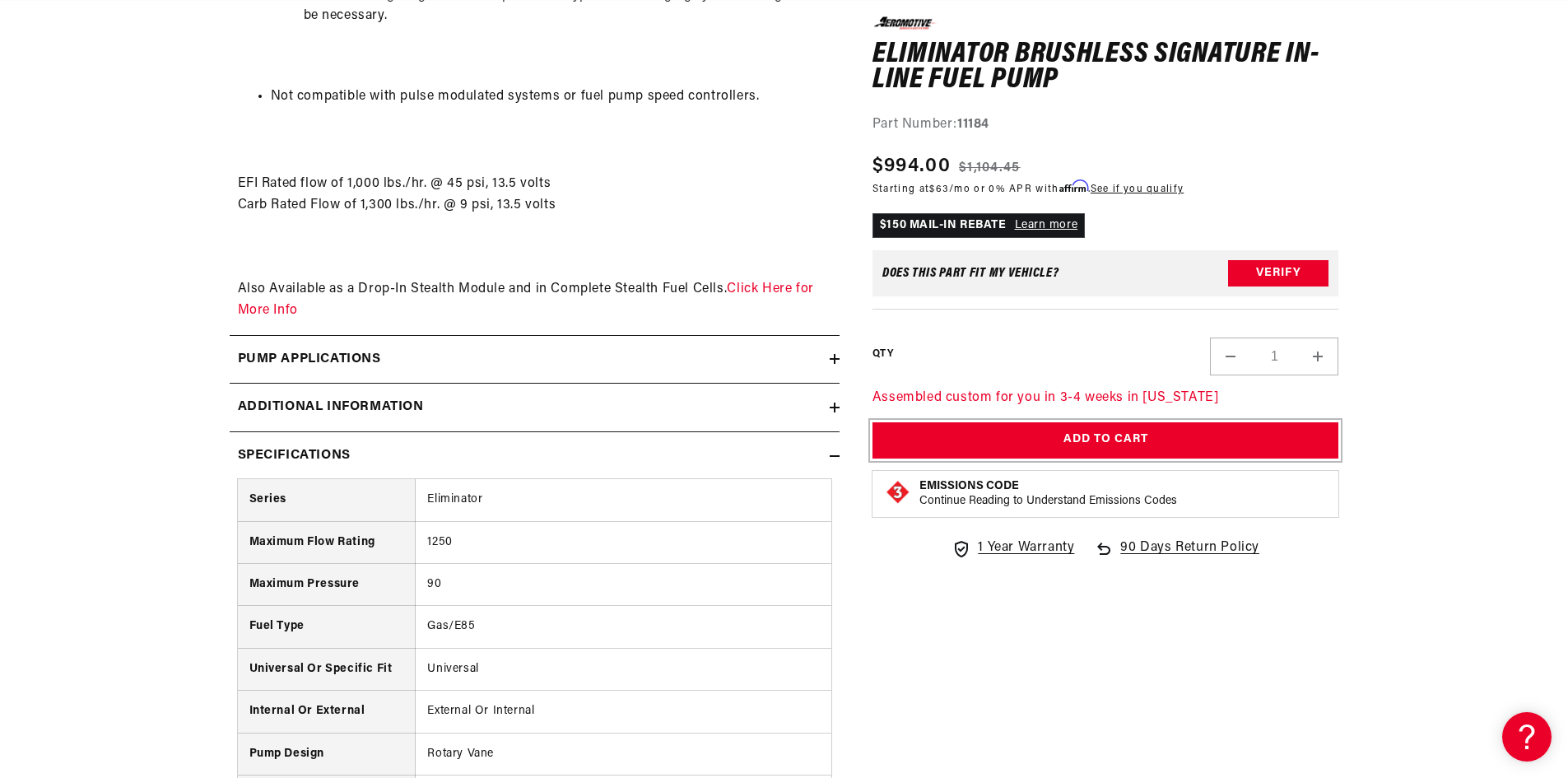
scroll to position [2222, 0]
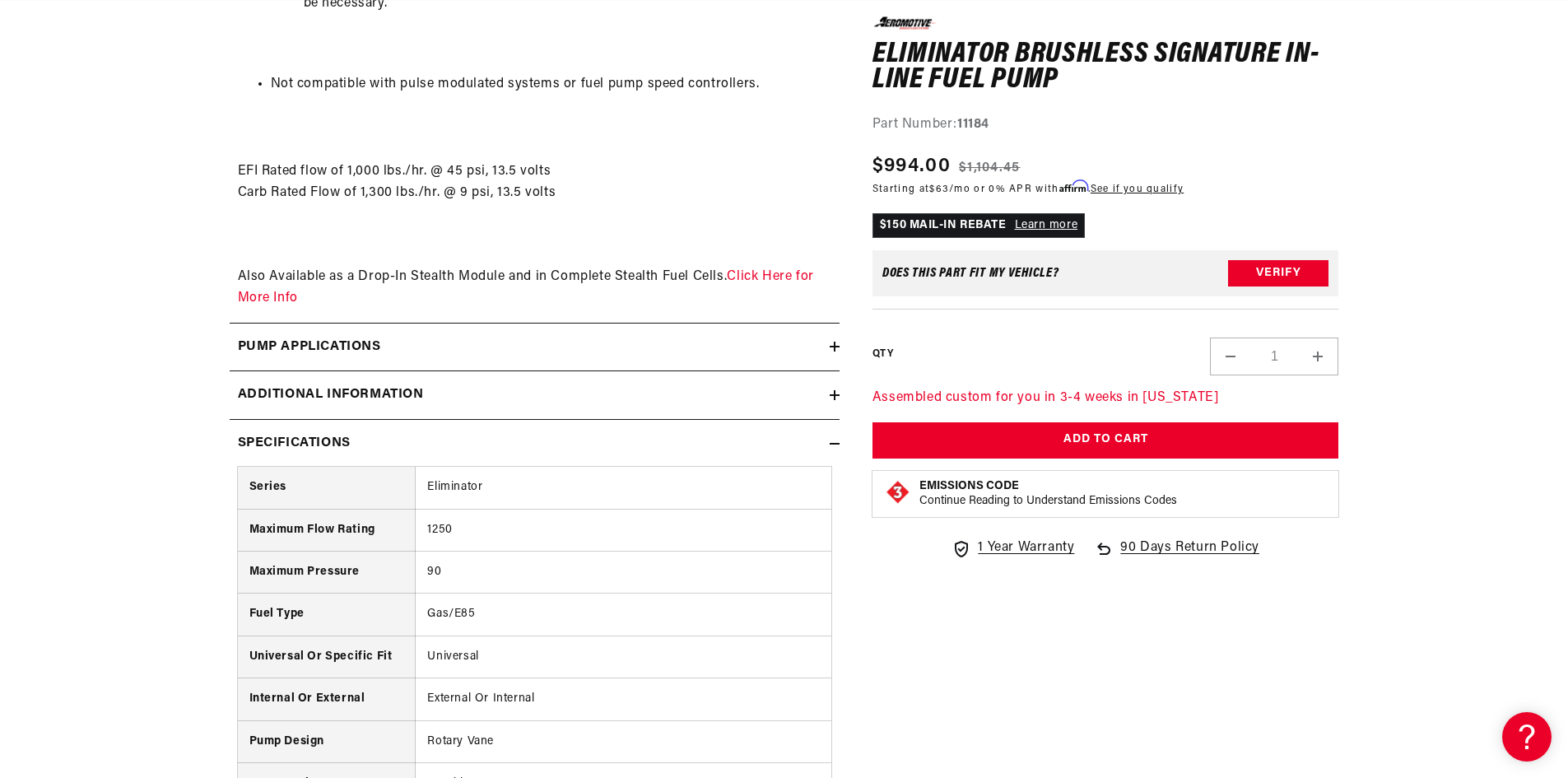
click at [365, 345] on h2 "Pump Applications" at bounding box center [310, 346] width 143 height 21
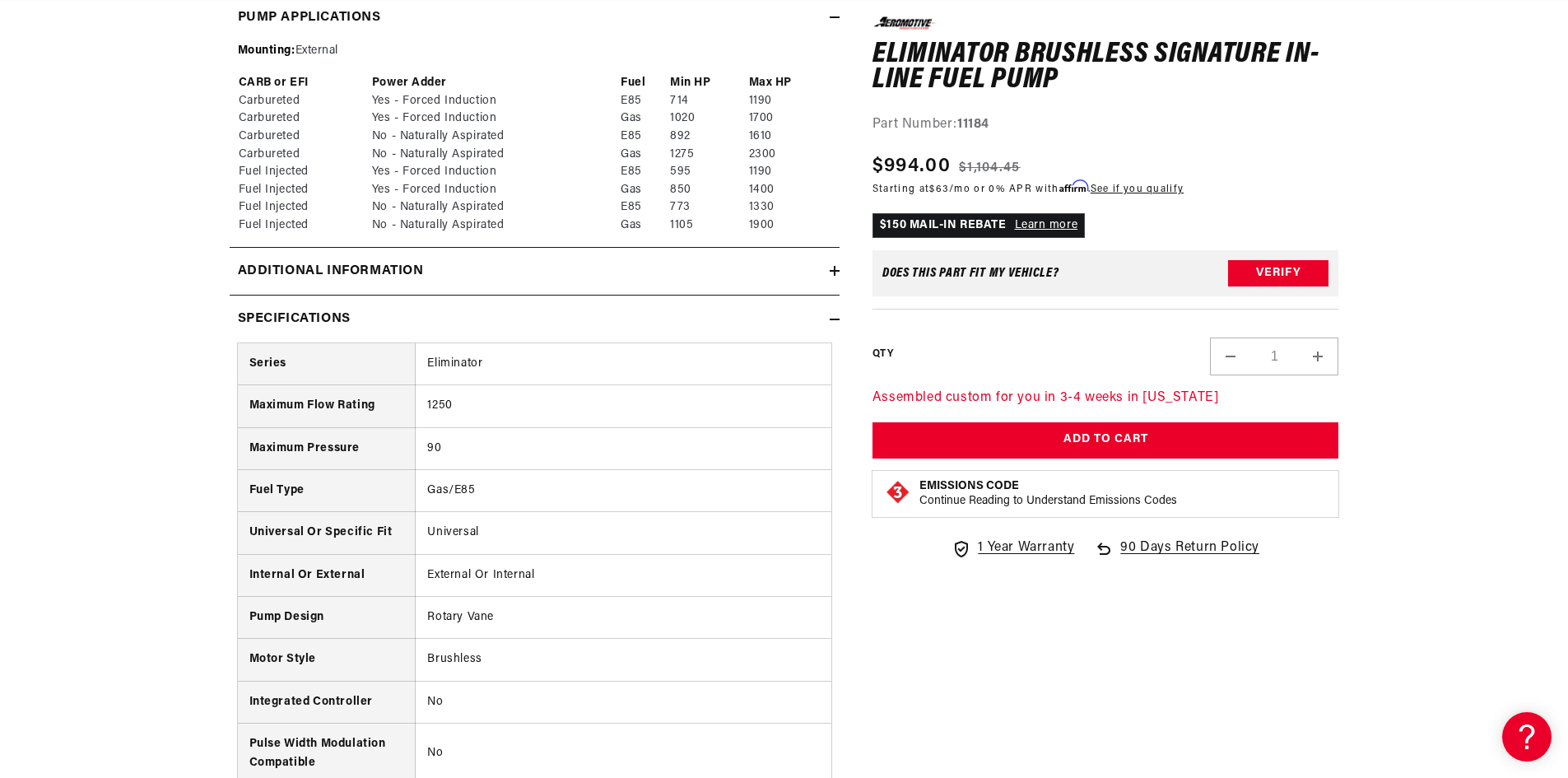
scroll to position [0, 0]
click at [361, 284] on summary "Additional information" at bounding box center [535, 271] width 610 height 48
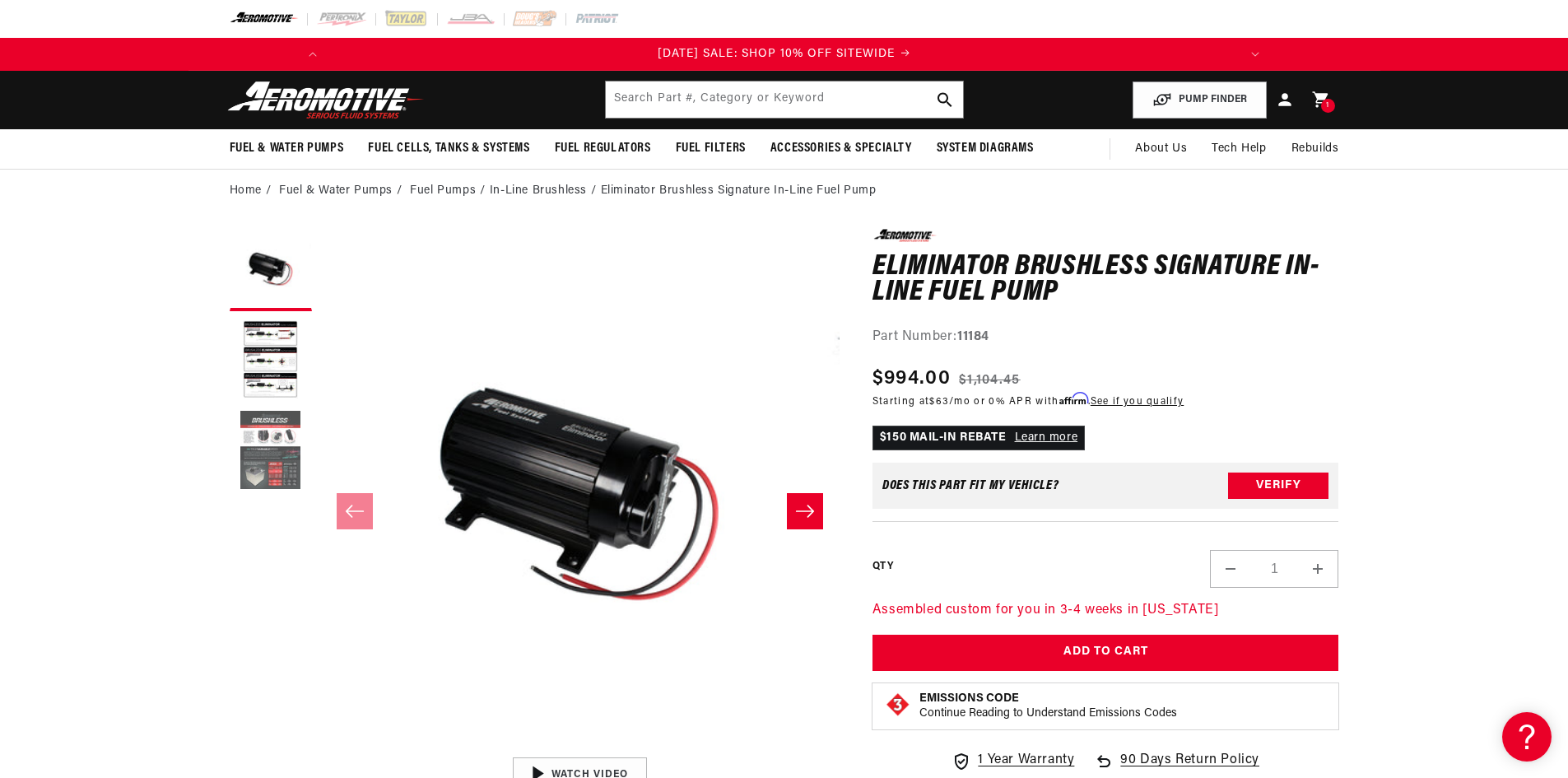
click at [259, 457] on button "Load image 3 in gallery view" at bounding box center [271, 451] width 82 height 82
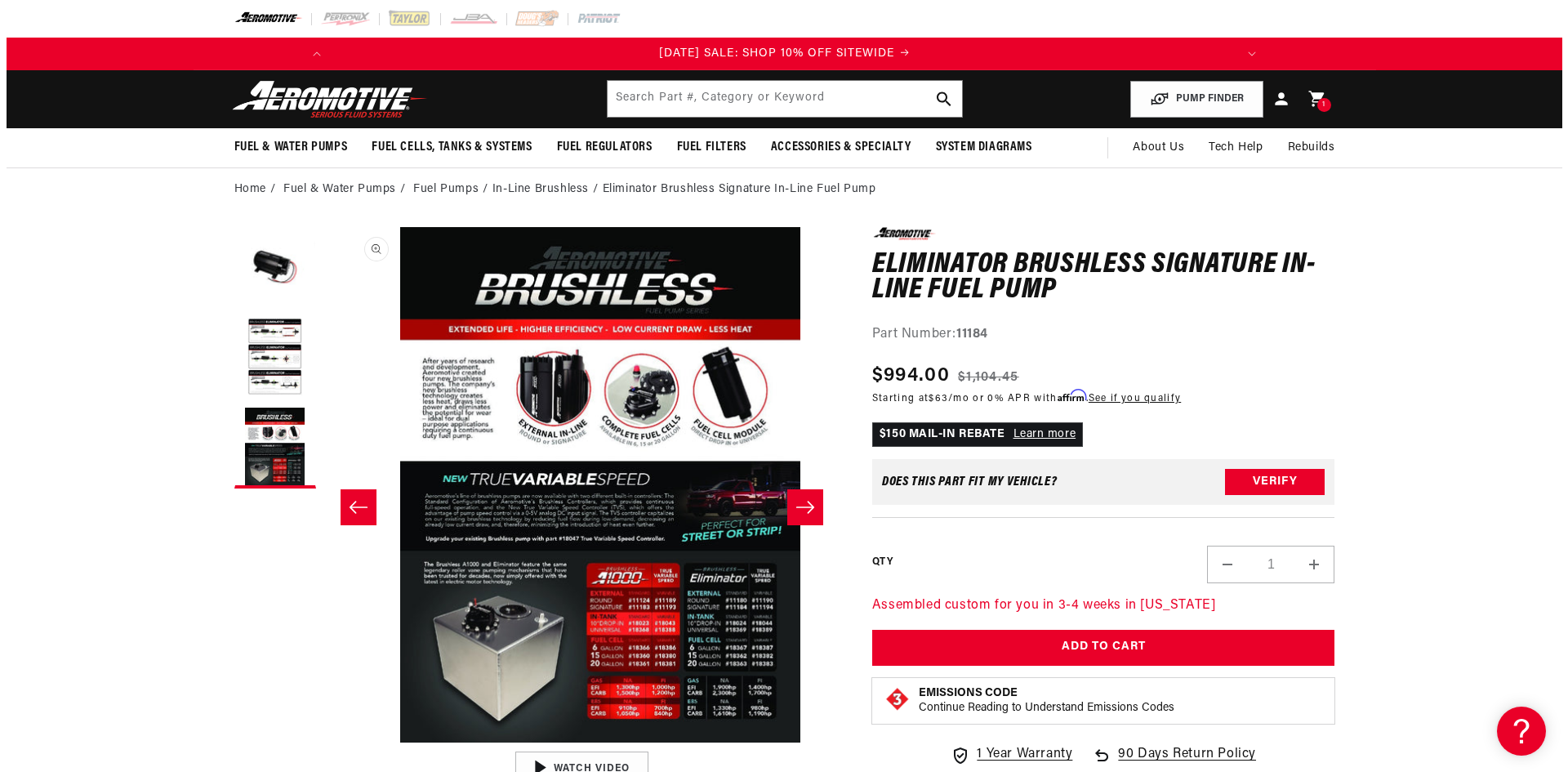
scroll to position [1, 1032]
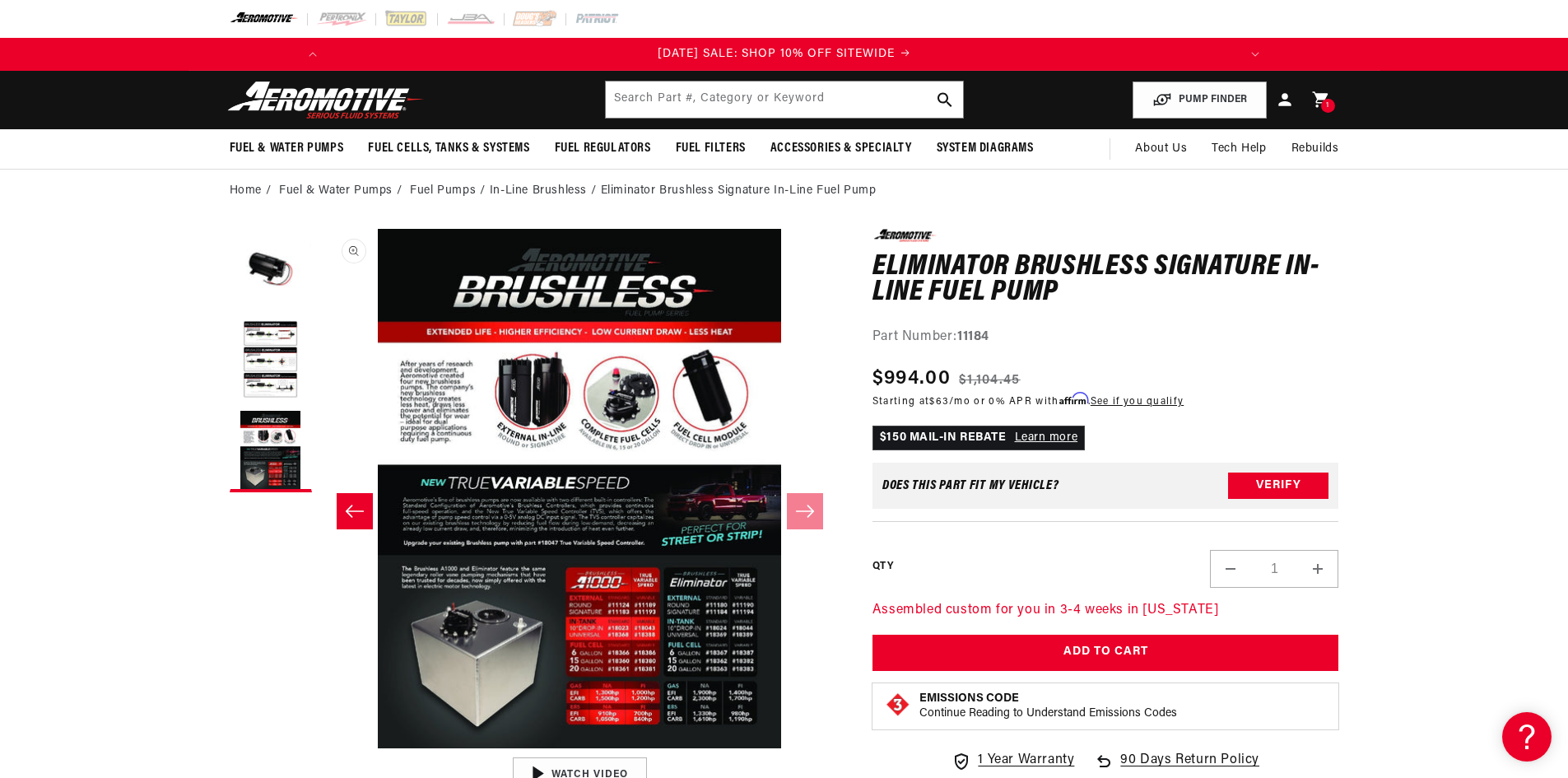
click at [320, 749] on button "Open media 3 in modal" at bounding box center [320, 749] width 0 height 0
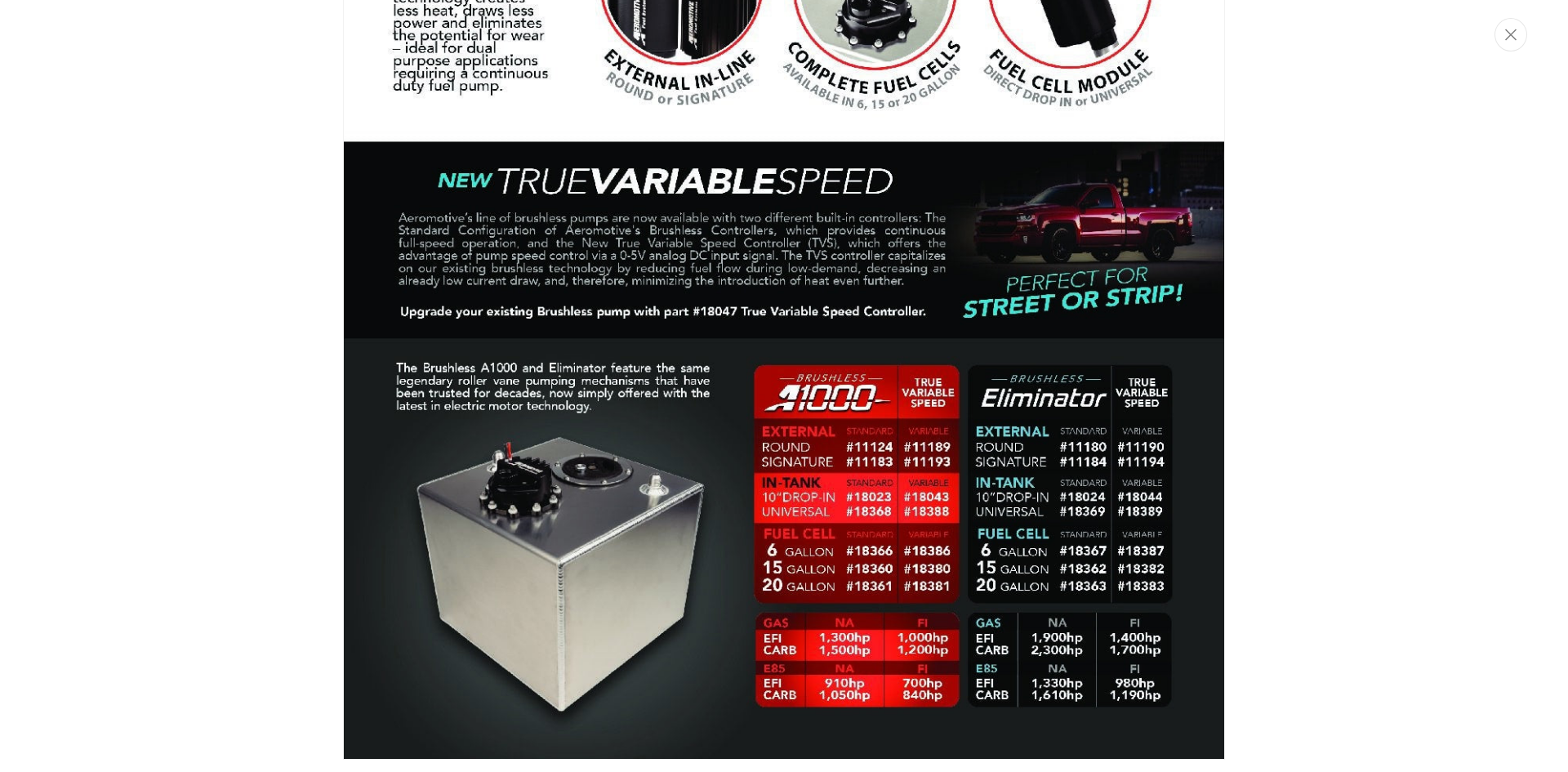
scroll to position [0, 0]
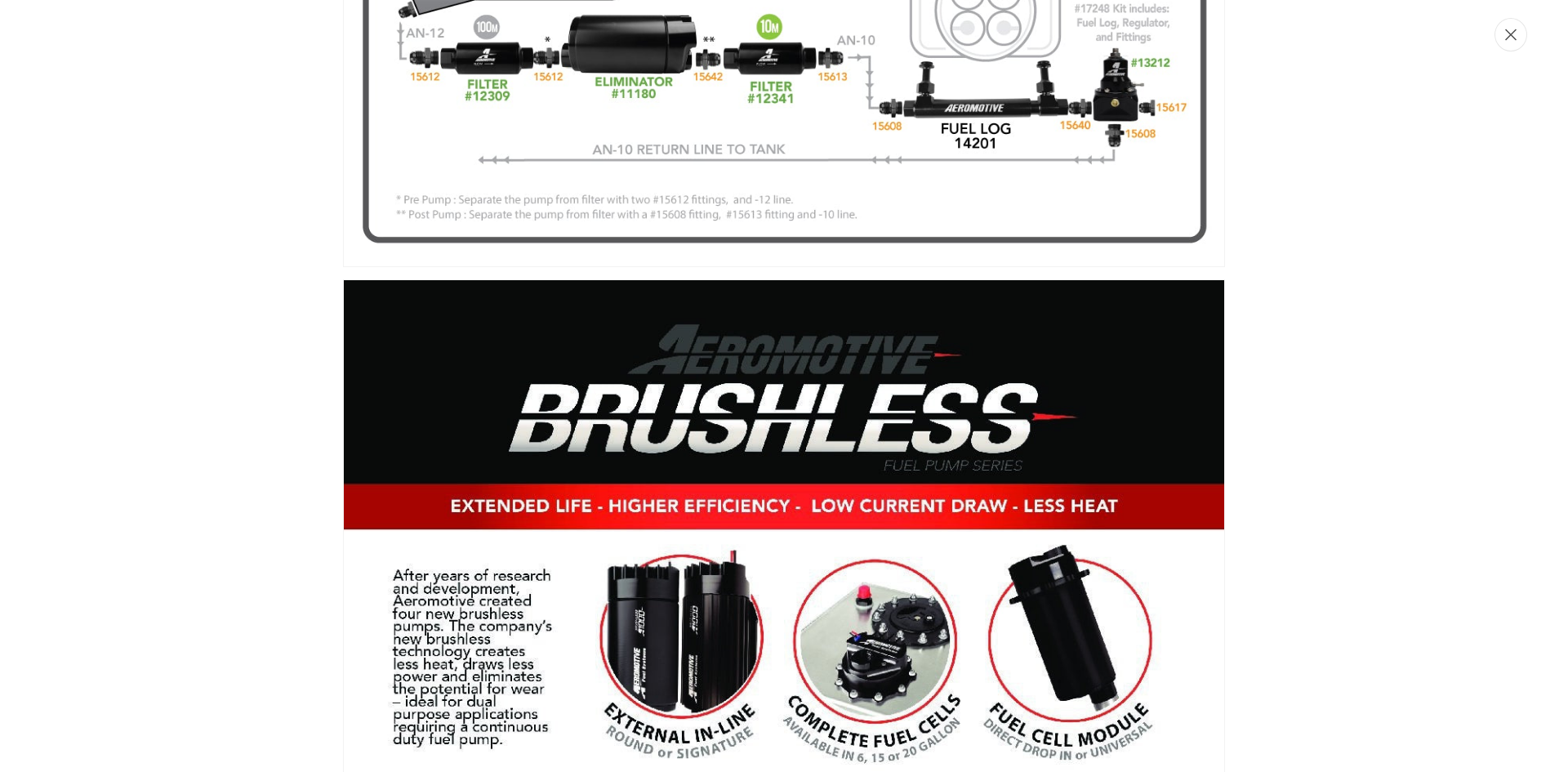
click at [1520, 37] on button "Close" at bounding box center [1511, 35] width 33 height 34
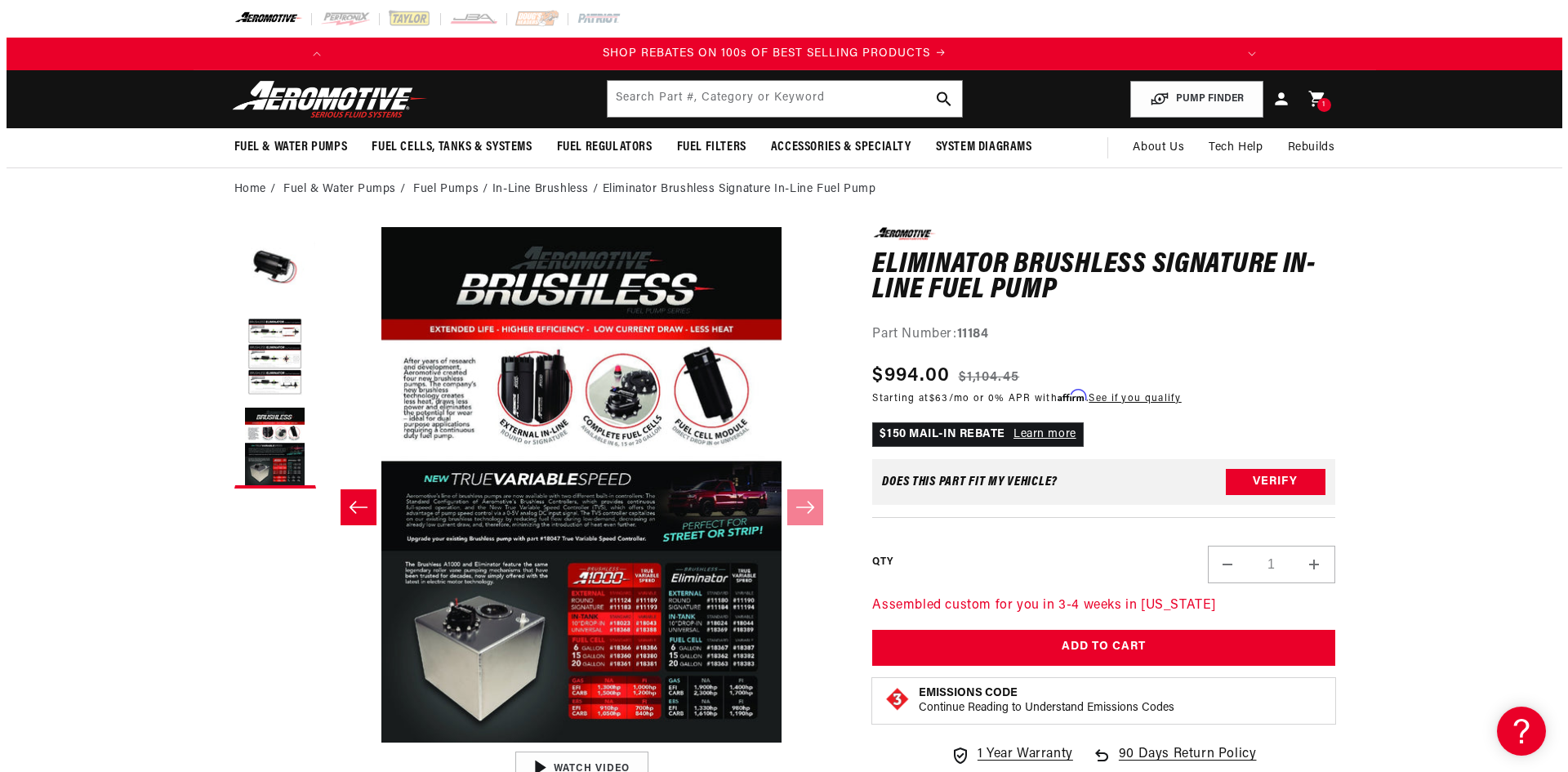
scroll to position [0, 926]
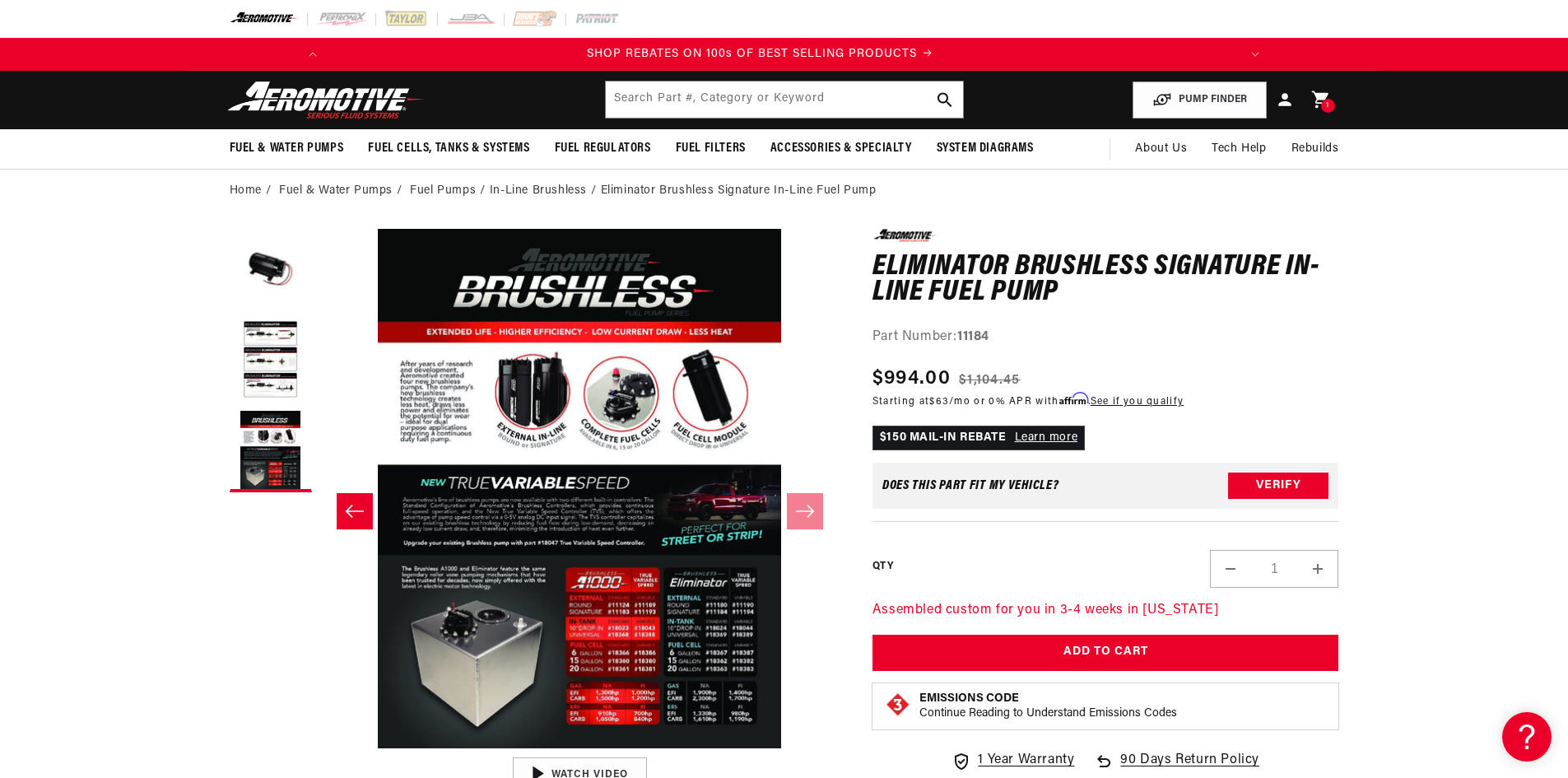
click at [1313, 110] on link "Cart 1 1 item" at bounding box center [1321, 100] width 37 height 38
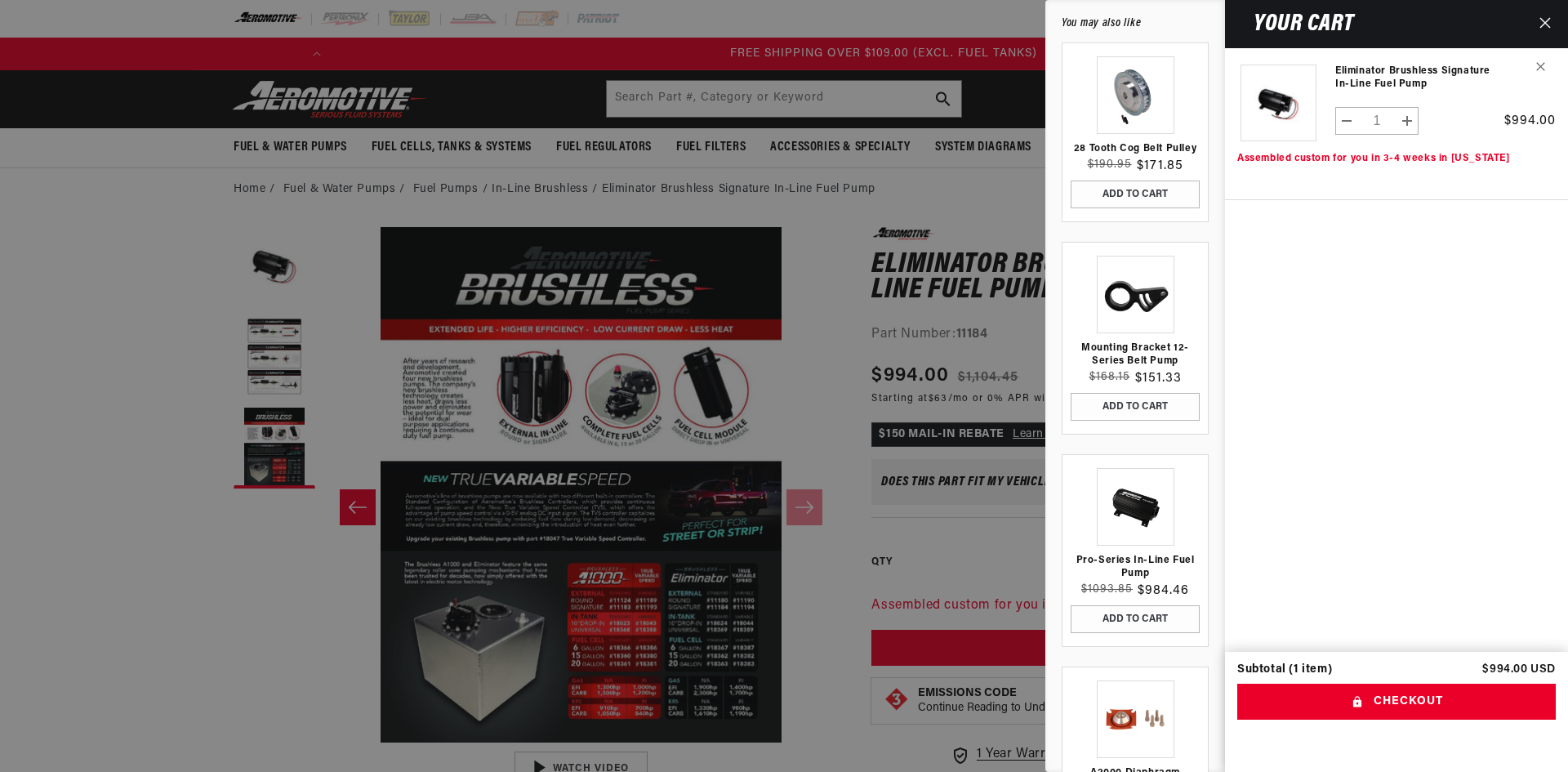
scroll to position [0, 1852]
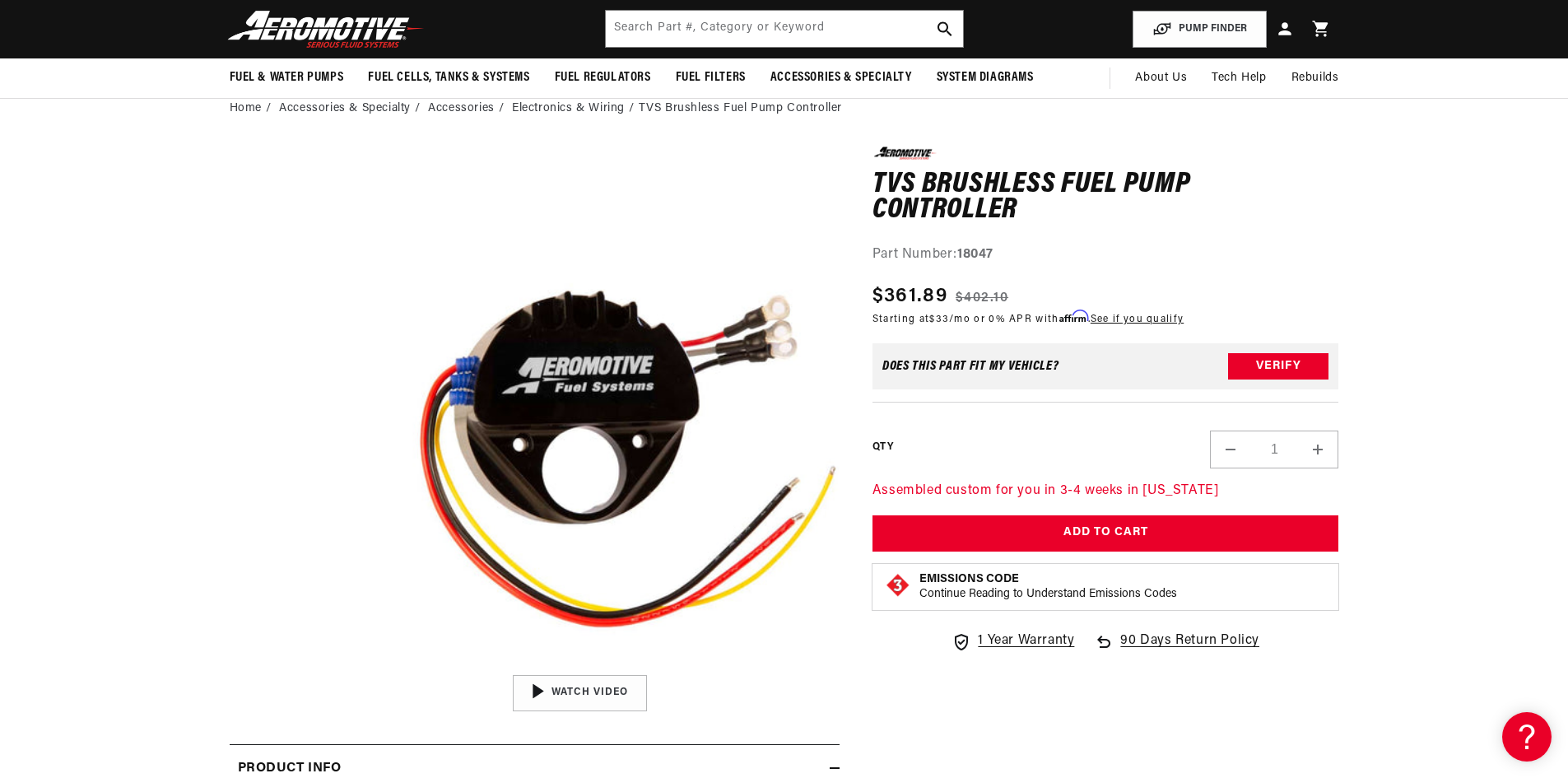
scroll to position [0, 1867]
click at [1001, 525] on button "Add to Cart" at bounding box center [1105, 533] width 466 height 37
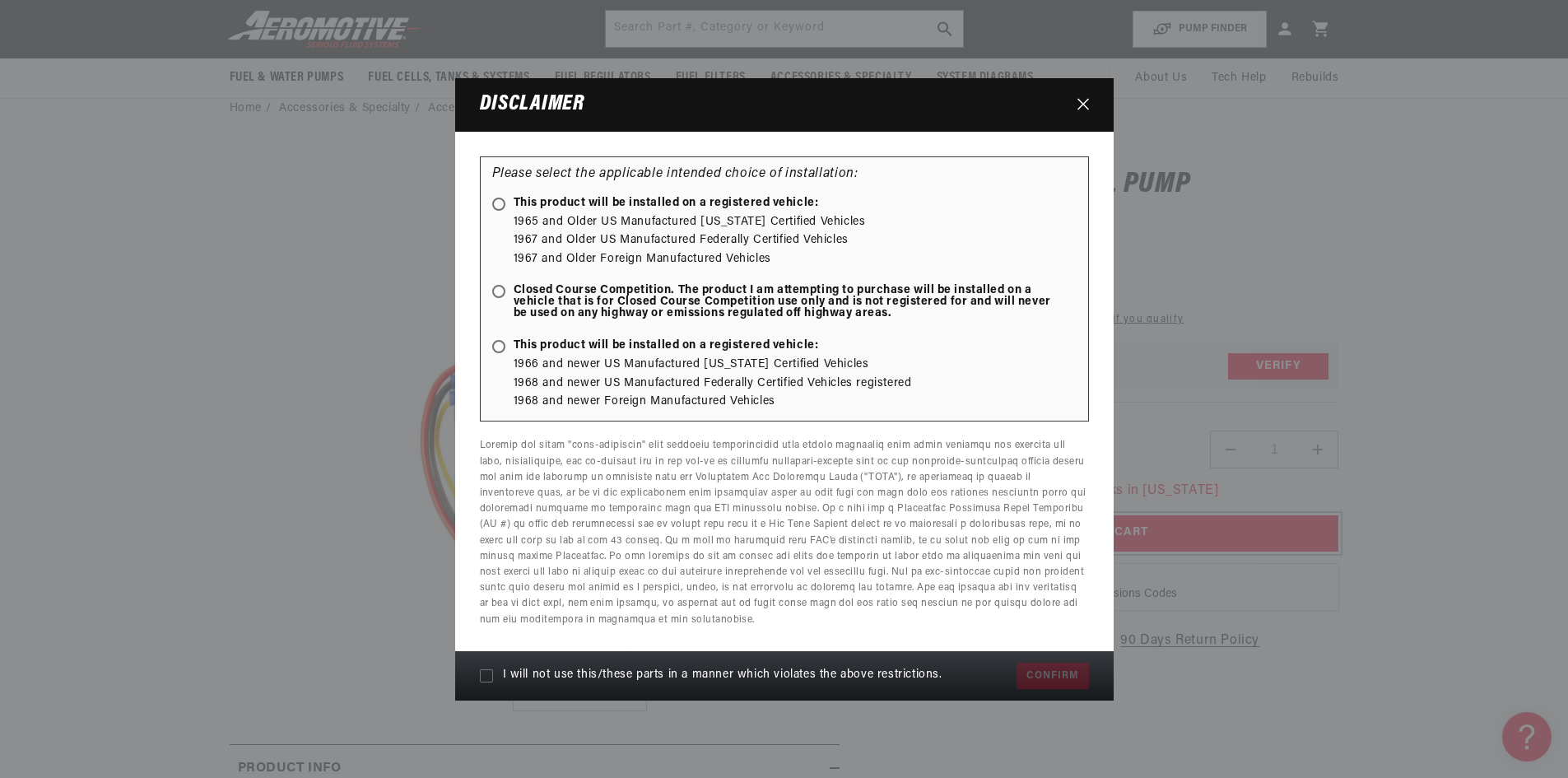
scroll to position [0, 934]
click at [1084, 108] on icon "Close" at bounding box center [1083, 104] width 12 height 12
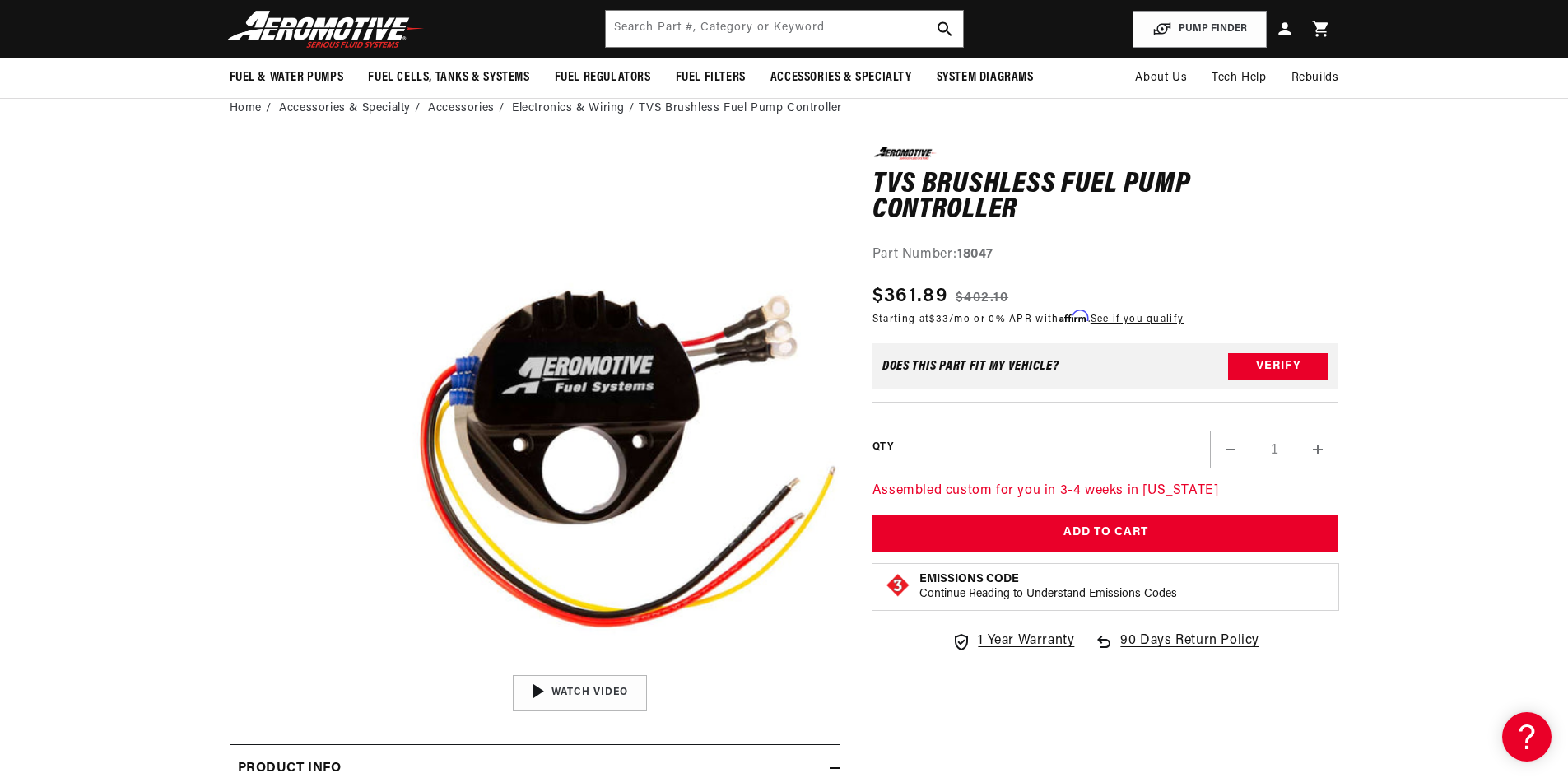
click at [984, 250] on strong "18047" at bounding box center [976, 254] width 37 height 13
copy strong "18047"
